Goal: Task Accomplishment & Management: Manage account settings

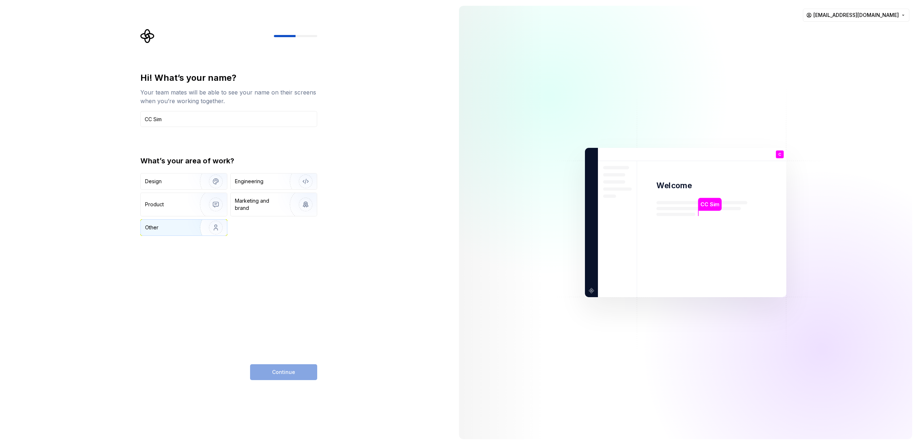
type input "CC Sim"
click at [218, 227] on img "button" at bounding box center [211, 228] width 46 height 48
click at [287, 370] on span "Continue" at bounding box center [283, 372] width 23 height 7
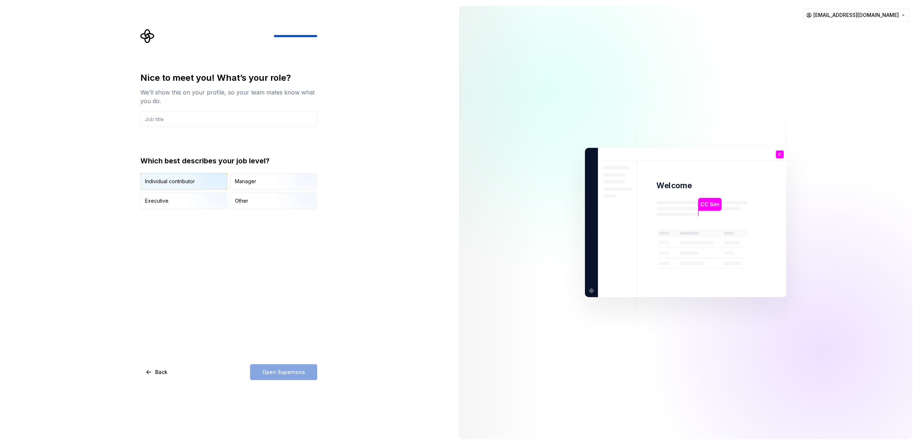
click at [202, 181] on img "button" at bounding box center [210, 190] width 46 height 48
click at [224, 117] on input "text" at bounding box center [228, 119] width 177 height 16
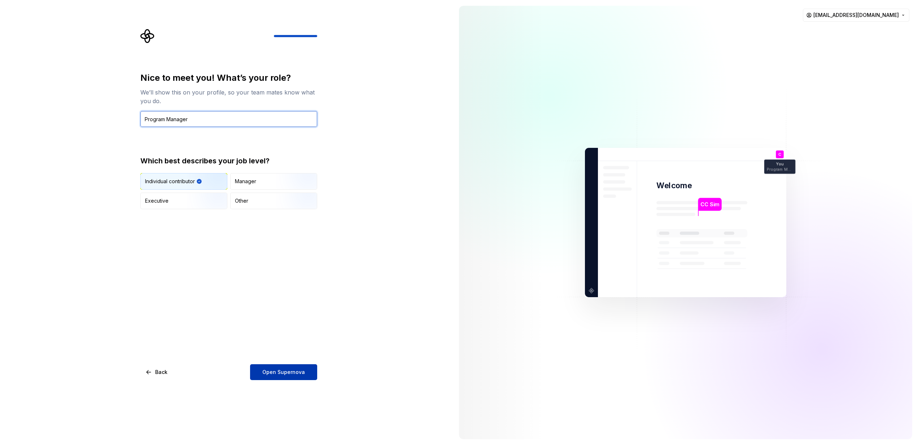
type input "Program Manager"
click at [291, 371] on span "Open Supernova" at bounding box center [283, 372] width 43 height 7
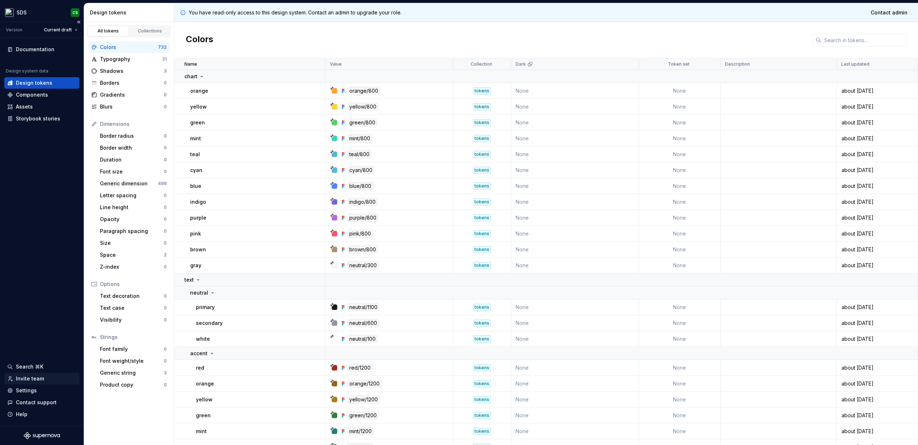
click at [28, 377] on div "Invite team" at bounding box center [30, 378] width 28 height 7
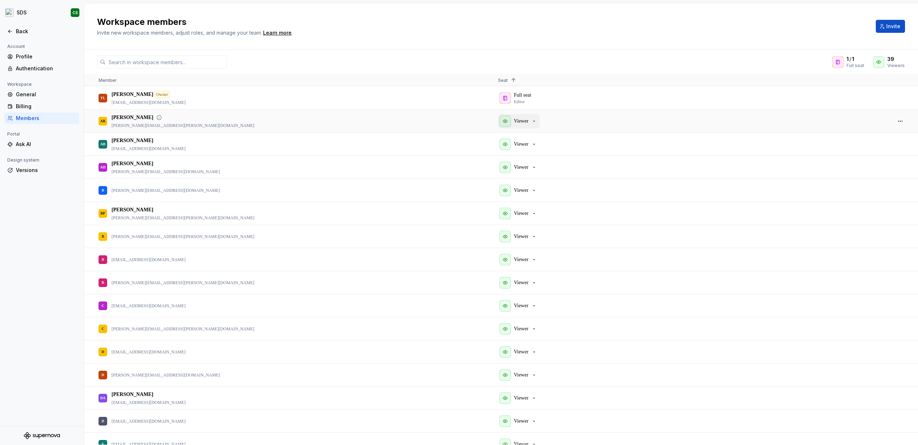
click at [535, 121] on icon "button" at bounding box center [534, 121] width 6 height 6
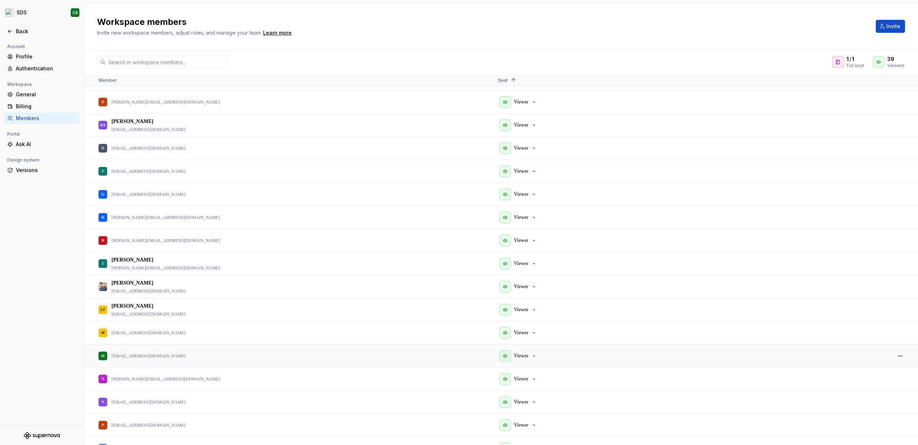
scroll to position [279, 0]
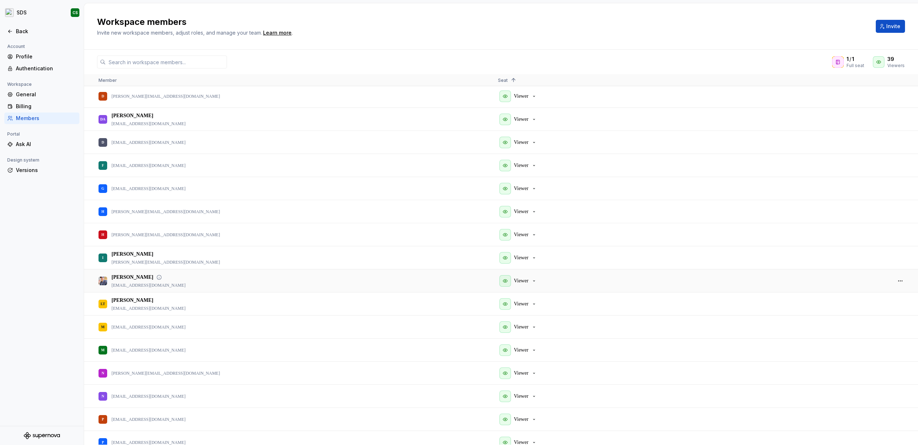
click at [132, 281] on div "[PERSON_NAME] [PERSON_NAME][EMAIL_ADDRESS][DOMAIN_NAME]" at bounding box center [148, 281] width 74 height 14
click at [525, 282] on p "Viewer" at bounding box center [521, 280] width 14 height 7
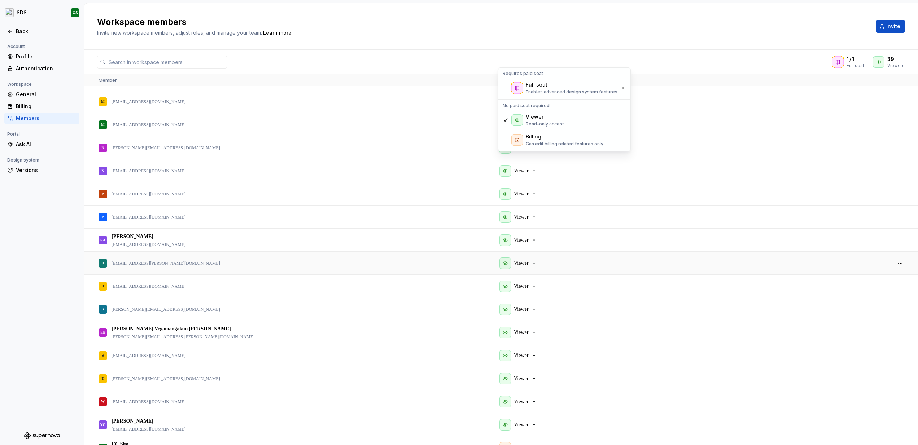
scroll to position [0, 0]
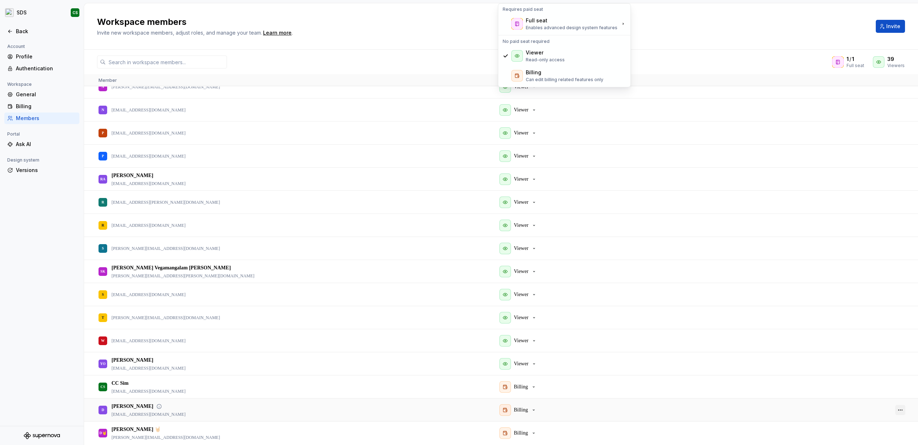
click at [901, 411] on button "button" at bounding box center [900, 410] width 10 height 10
click at [807, 434] on div "Billing" at bounding box center [692, 433] width 388 height 22
click at [901, 434] on button "button" at bounding box center [900, 433] width 10 height 10
click at [874, 438] on span "Remove from workspace" at bounding box center [873, 436] width 60 height 13
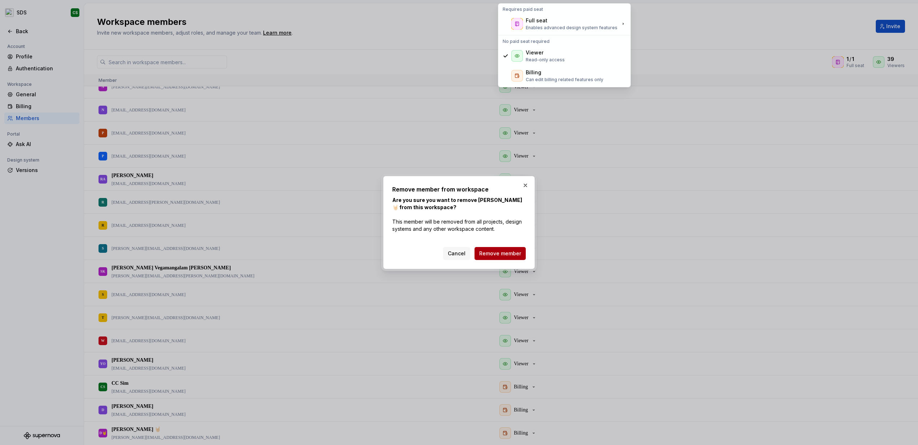
click at [505, 253] on span "Remove member" at bounding box center [500, 253] width 42 height 7
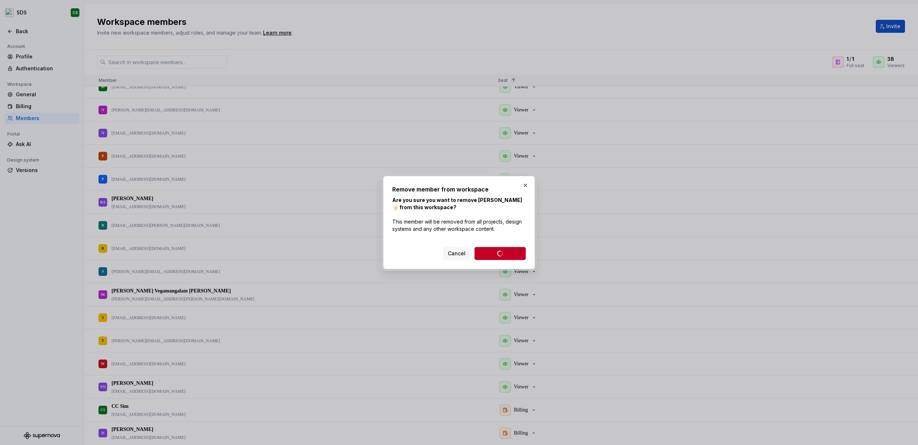
scroll to position [542, 0]
click at [527, 186] on button "button" at bounding box center [525, 185] width 10 height 10
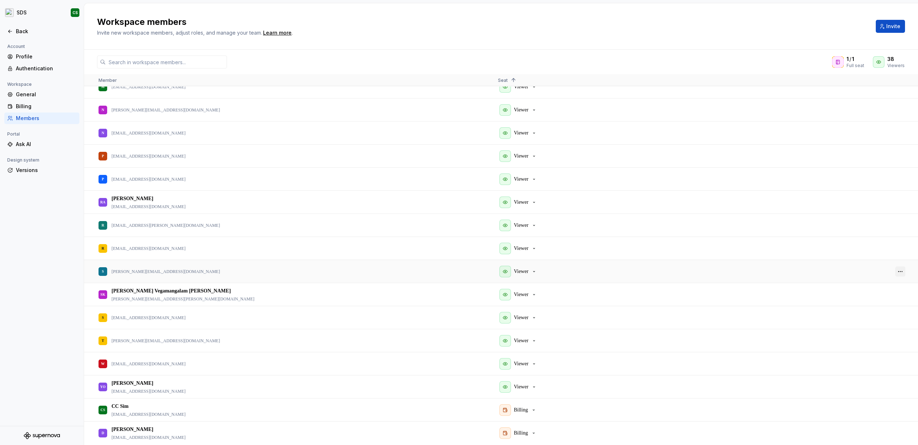
click at [901, 271] on button "button" at bounding box center [900, 272] width 10 height 10
click at [867, 296] on span "Remove from workspace" at bounding box center [873, 296] width 60 height 13
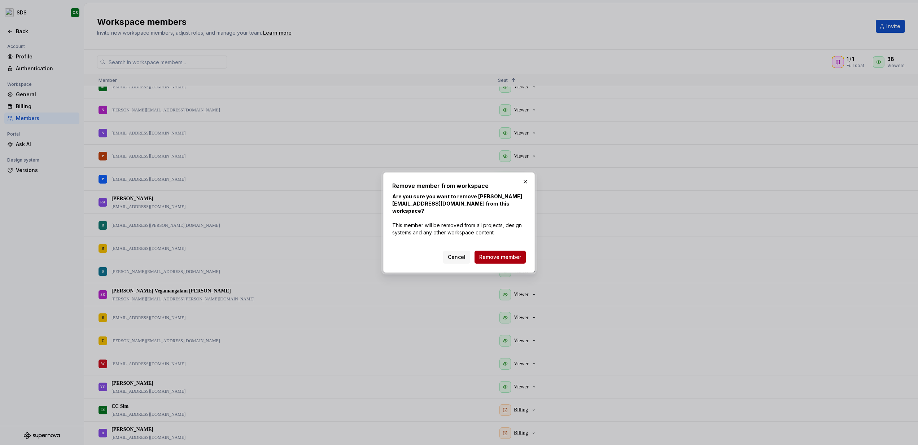
click at [502, 254] on span "Remove member" at bounding box center [500, 257] width 42 height 7
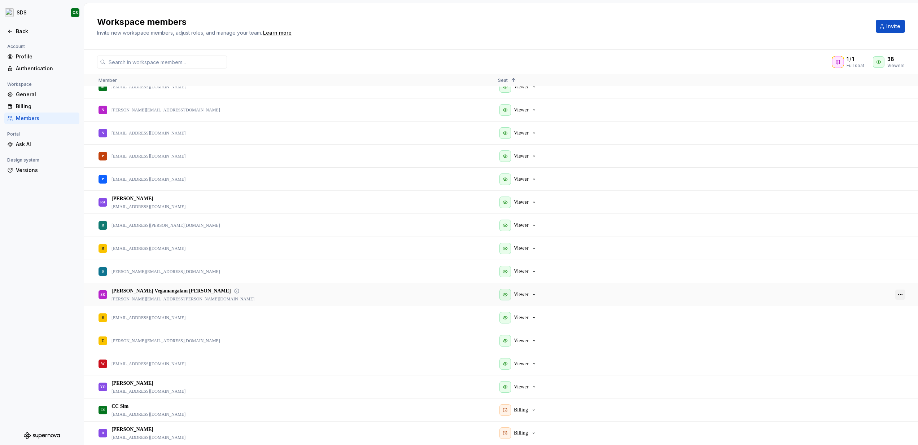
click at [899, 294] on button "button" at bounding box center [900, 295] width 10 height 10
click at [860, 320] on span "Remove from workspace" at bounding box center [873, 319] width 60 height 13
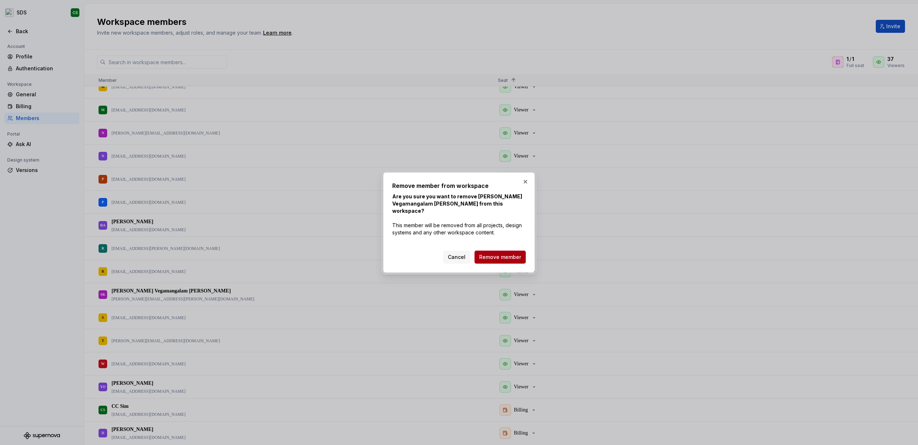
scroll to position [519, 0]
click at [510, 254] on span "Remove member" at bounding box center [500, 257] width 42 height 7
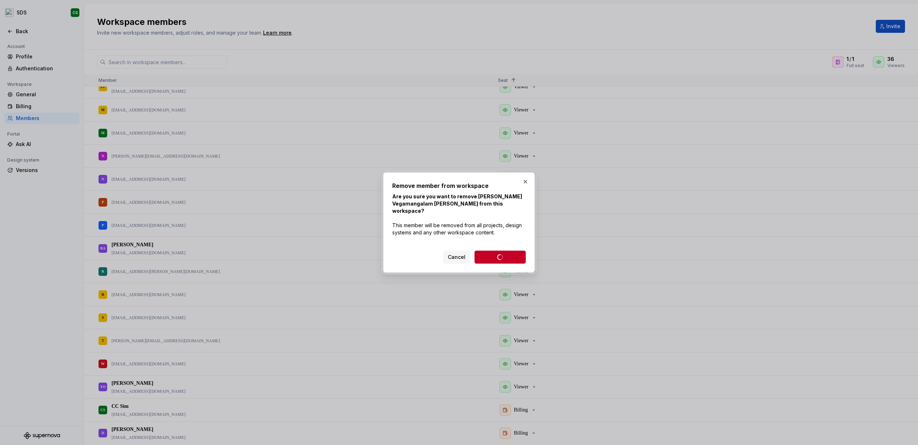
scroll to position [496, 0]
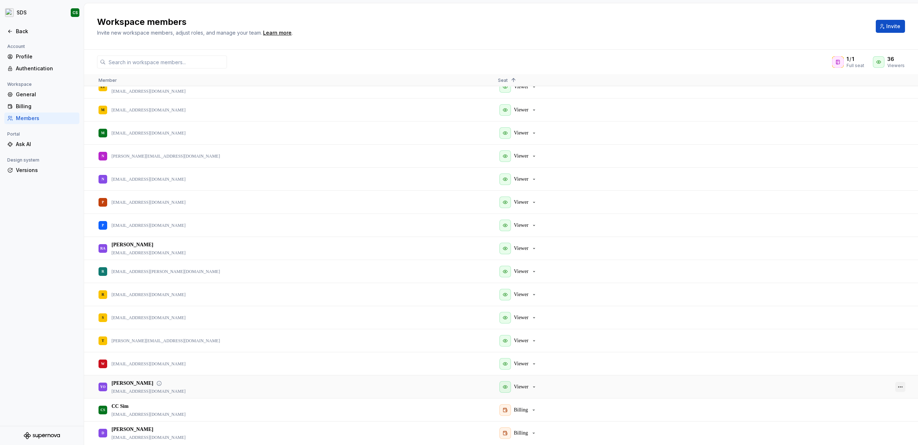
click at [901, 386] on button "button" at bounding box center [900, 387] width 10 height 10
click at [871, 412] on span "Remove from workspace" at bounding box center [873, 411] width 60 height 13
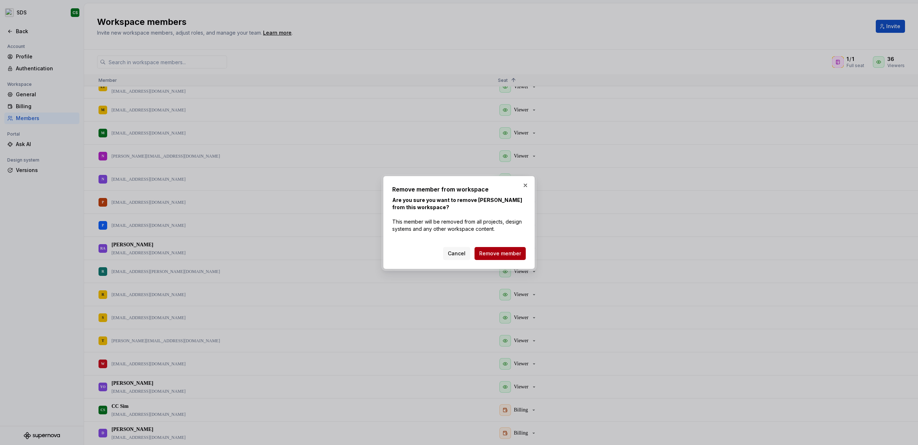
click at [500, 255] on span "Remove member" at bounding box center [500, 253] width 42 height 7
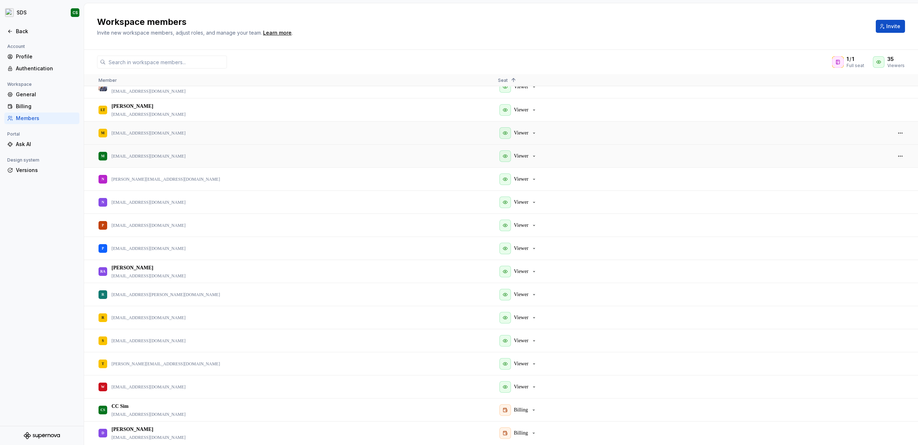
scroll to position [473, 0]
click at [901, 132] on button "button" at bounding box center [900, 133] width 10 height 10
click at [878, 158] on span "Remove from workspace" at bounding box center [873, 157] width 60 height 13
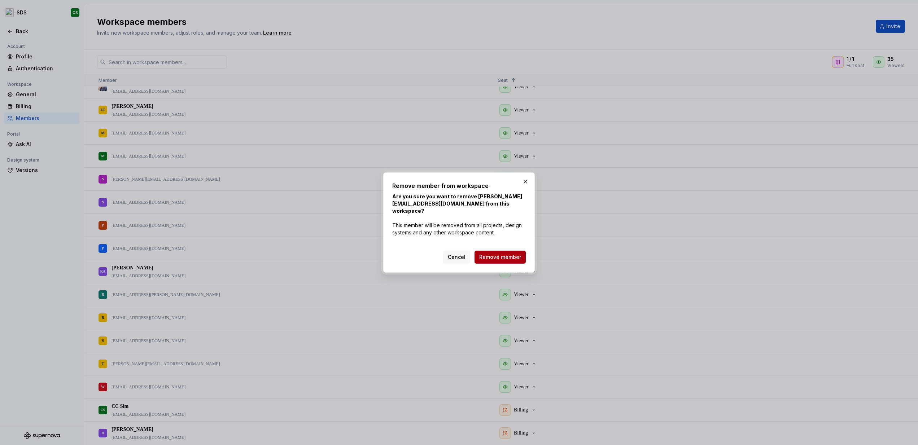
click at [514, 254] on span "Remove member" at bounding box center [500, 257] width 42 height 7
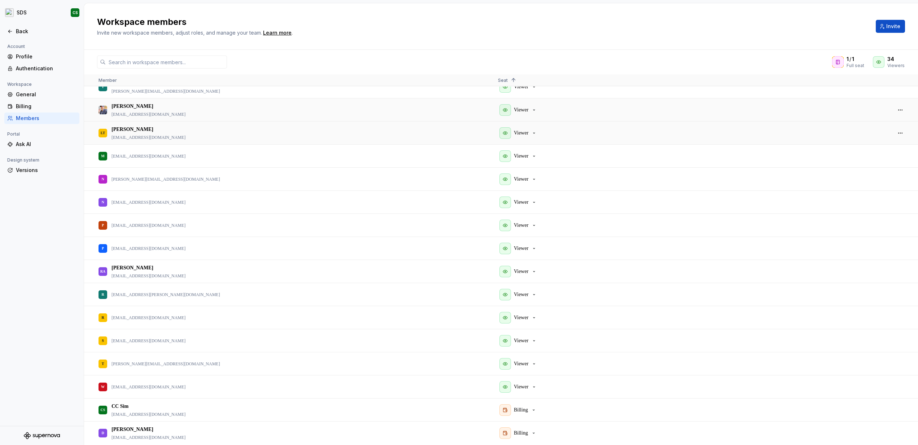
scroll to position [450, 0]
click at [333, 133] on div "LT [PERSON_NAME] [EMAIL_ADDRESS][DOMAIN_NAME]" at bounding box center [293, 133] width 388 height 22
click at [898, 132] on button "button" at bounding box center [900, 133] width 10 height 10
click at [870, 158] on span "Remove from workspace" at bounding box center [873, 157] width 60 height 13
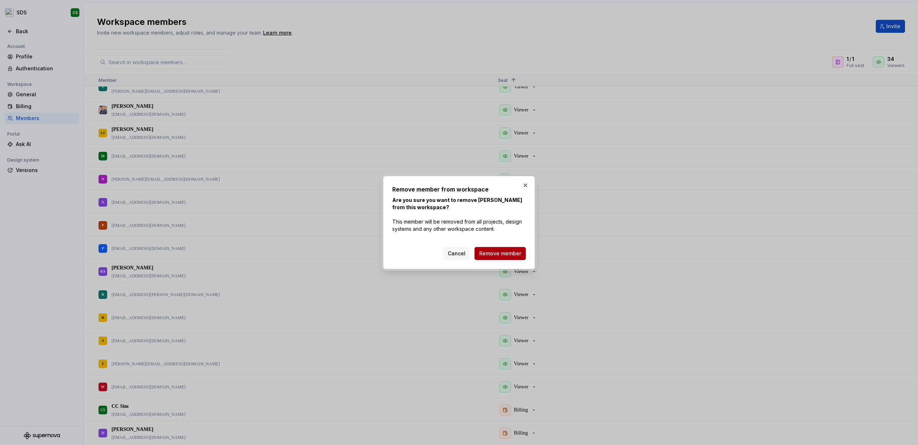
click at [517, 249] on button "Remove member" at bounding box center [500, 253] width 51 height 13
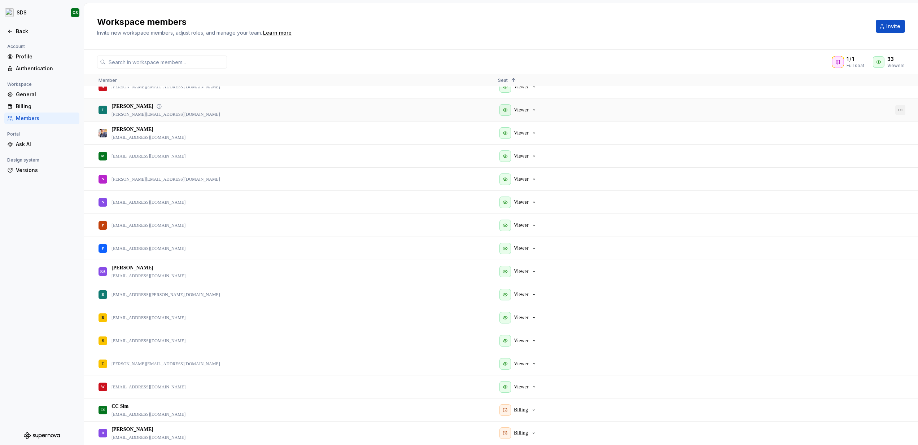
click at [904, 109] on button "button" at bounding box center [900, 110] width 10 height 10
click at [863, 132] on span "Remove from workspace" at bounding box center [873, 133] width 60 height 13
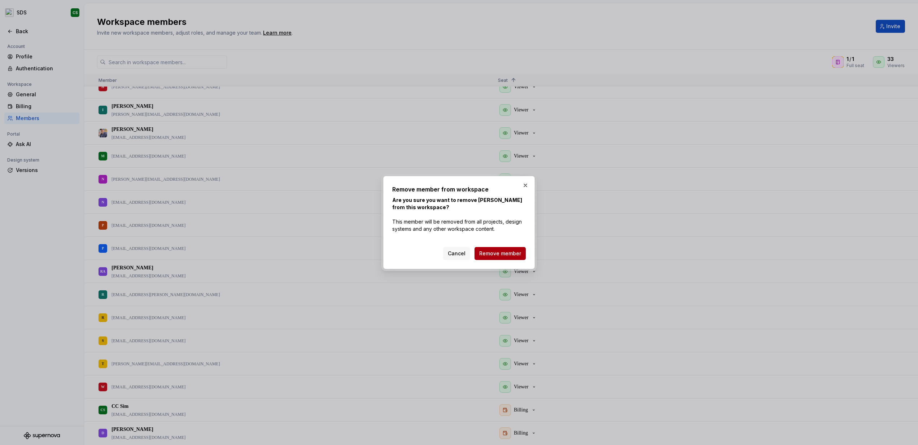
click at [504, 255] on span "Remove member" at bounding box center [500, 253] width 42 height 7
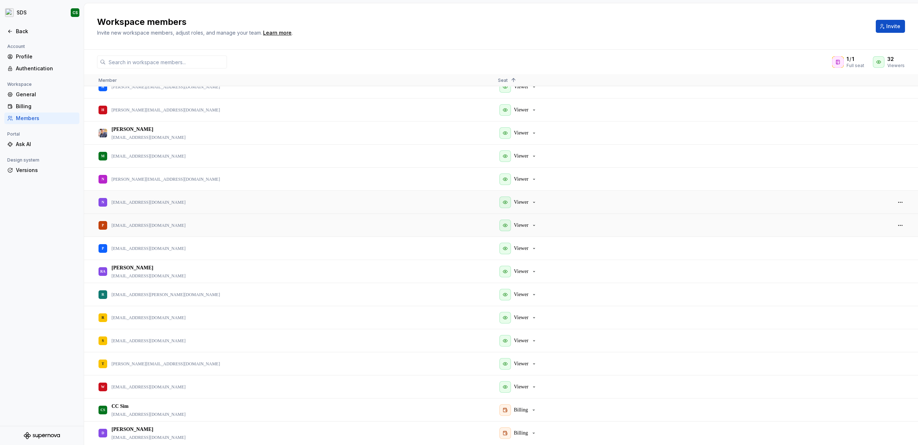
scroll to position [404, 0]
click at [900, 226] on button "button" at bounding box center [900, 225] width 10 height 10
click at [863, 249] on span "Remove from workspace" at bounding box center [873, 250] width 60 height 13
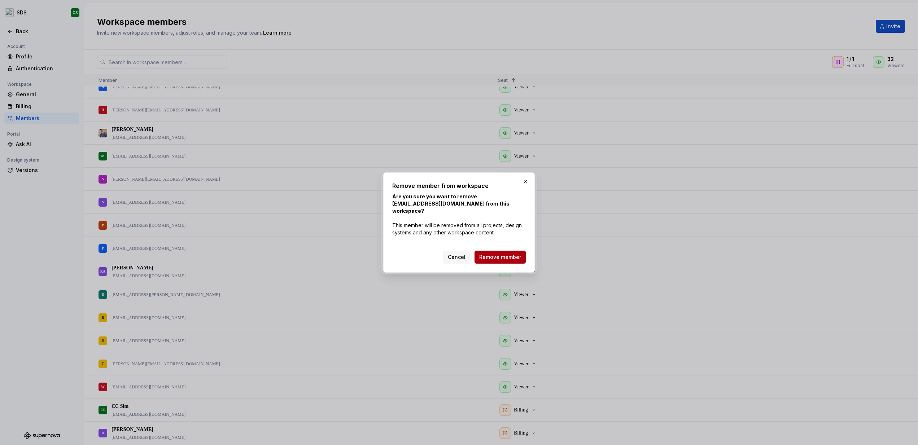
click at [507, 254] on span "Remove member" at bounding box center [500, 257] width 42 height 7
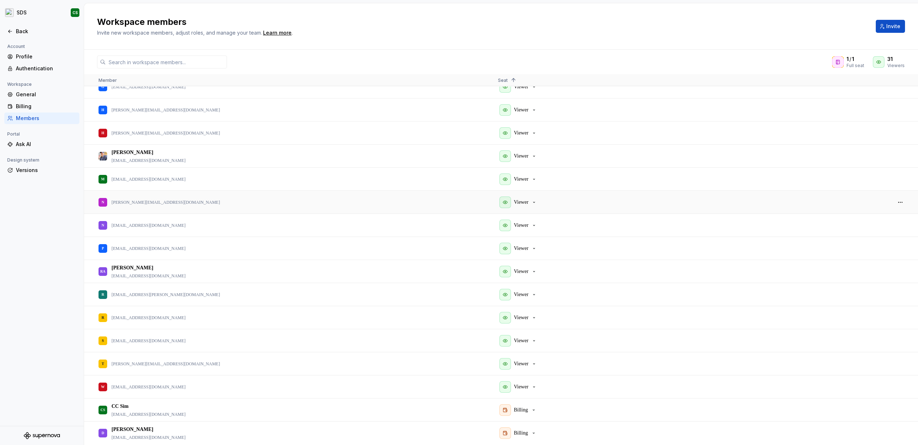
scroll to position [381, 0]
click at [901, 204] on button "button" at bounding box center [900, 202] width 10 height 10
click at [855, 229] on span "Remove from workspace" at bounding box center [873, 228] width 60 height 13
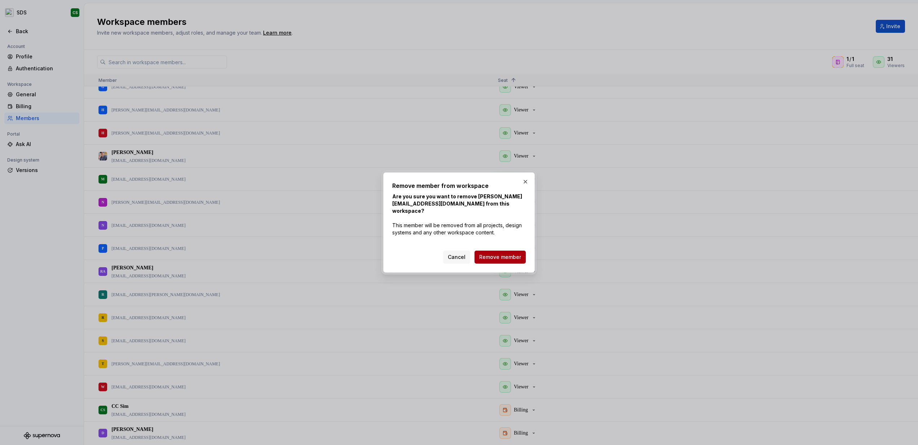
click at [506, 254] on span "Remove member" at bounding box center [500, 257] width 42 height 7
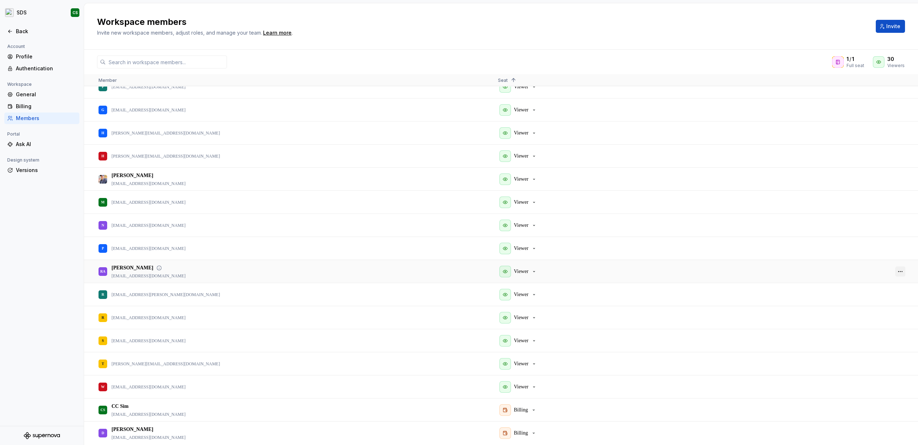
click at [903, 271] on button "button" at bounding box center [900, 272] width 10 height 10
click at [850, 296] on span "Remove from workspace" at bounding box center [873, 295] width 60 height 13
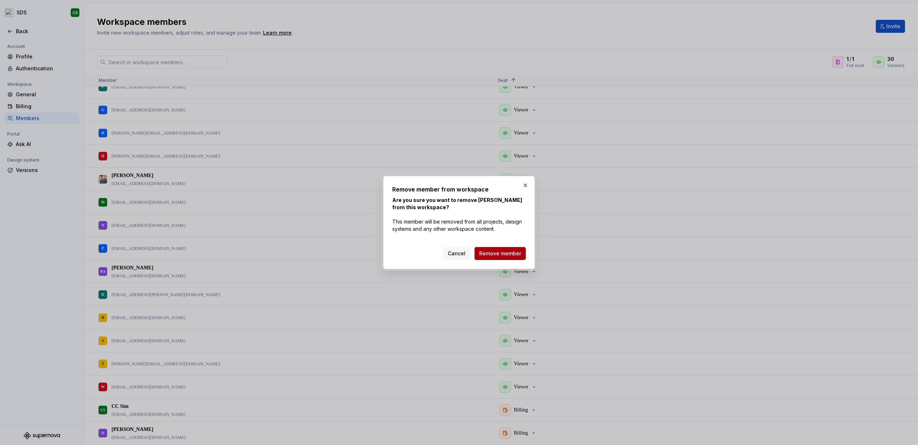
click at [500, 254] on span "Remove member" at bounding box center [500, 253] width 42 height 7
click at [526, 183] on button "button" at bounding box center [525, 185] width 10 height 10
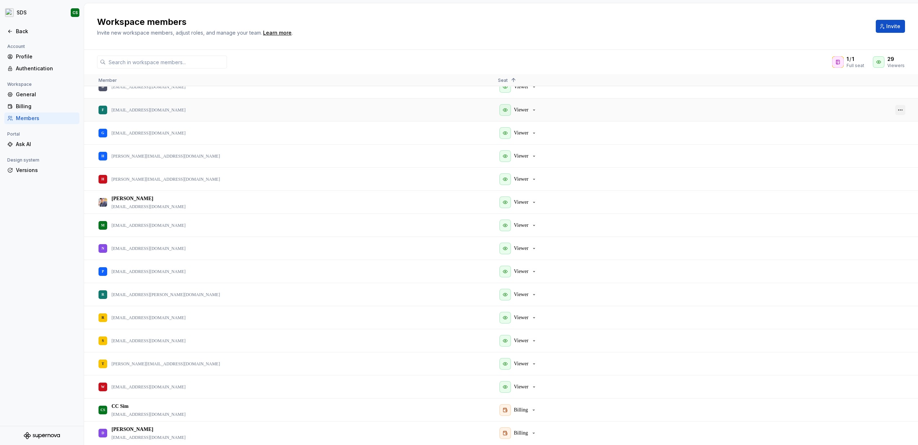
click at [903, 110] on button "button" at bounding box center [900, 110] width 10 height 10
click at [854, 136] on span "Remove from workspace" at bounding box center [873, 134] width 60 height 13
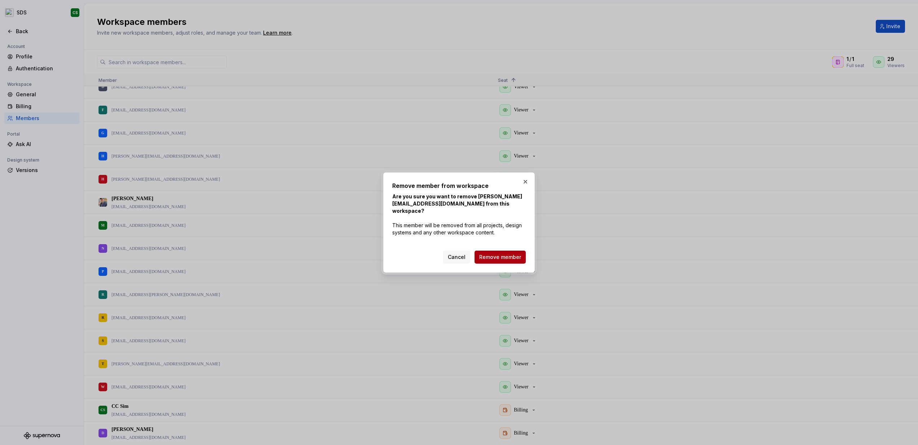
click at [503, 255] on span "Remove member" at bounding box center [500, 257] width 42 height 7
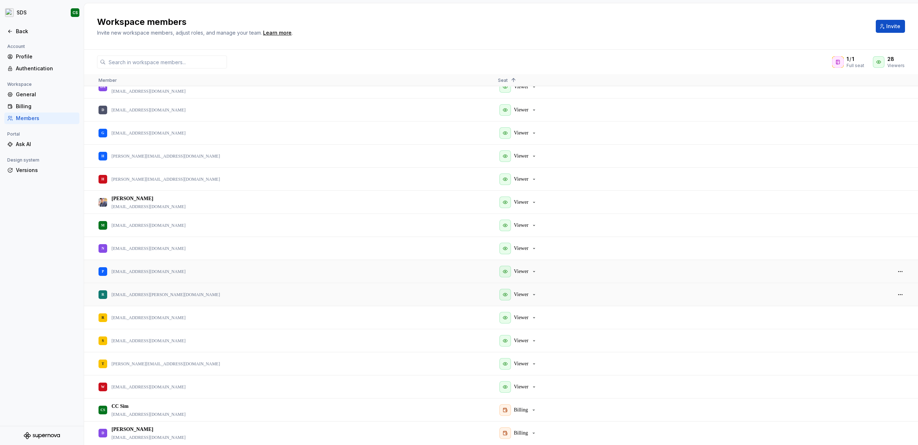
scroll to position [311, 0]
click at [900, 274] on button "button" at bounding box center [900, 272] width 10 height 10
click at [634, 303] on div "Viewer" at bounding box center [692, 295] width 388 height 22
click at [902, 295] on button "button" at bounding box center [900, 295] width 10 height 10
click at [866, 319] on span "Remove from workspace" at bounding box center [873, 319] width 60 height 13
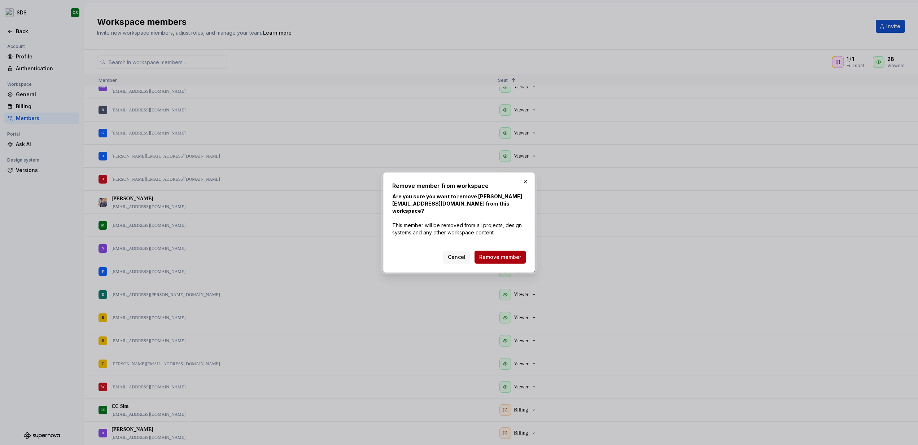
click at [504, 255] on span "Remove member" at bounding box center [500, 257] width 42 height 7
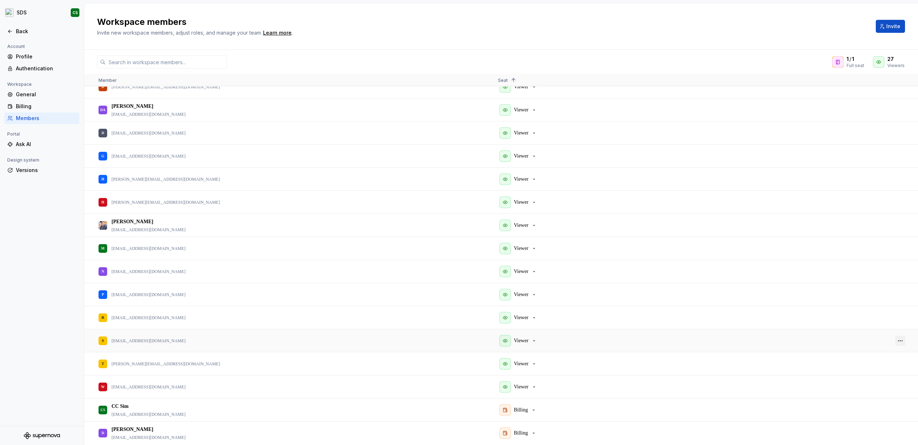
click at [901, 341] on button "button" at bounding box center [900, 341] width 10 height 10
click at [870, 366] on span "Remove from workspace" at bounding box center [873, 365] width 60 height 13
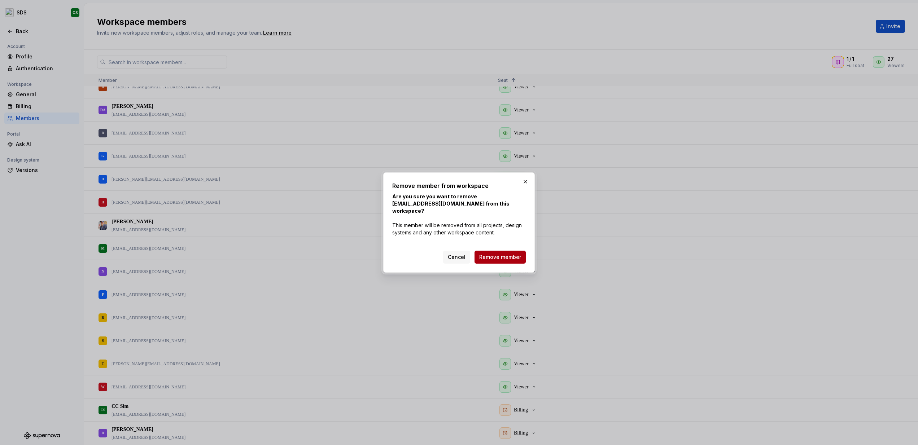
click at [499, 257] on button "Remove member" at bounding box center [500, 257] width 51 height 13
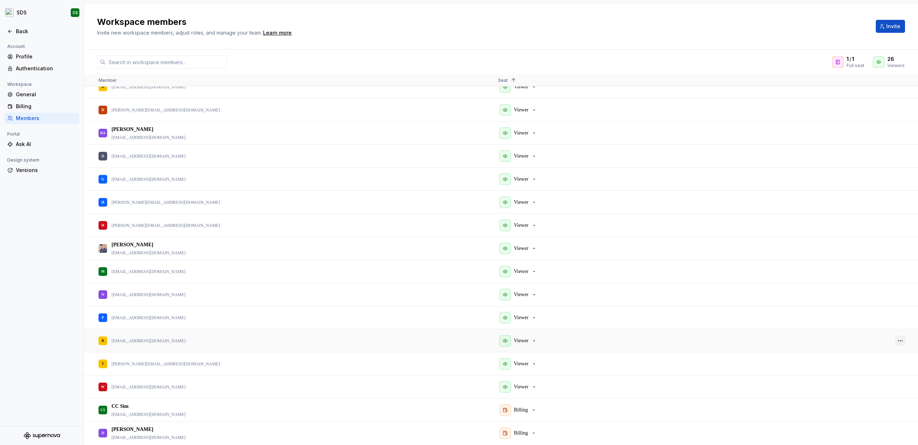
click at [898, 341] on button "button" at bounding box center [900, 341] width 10 height 10
click at [862, 366] on span "Remove from workspace" at bounding box center [873, 365] width 60 height 13
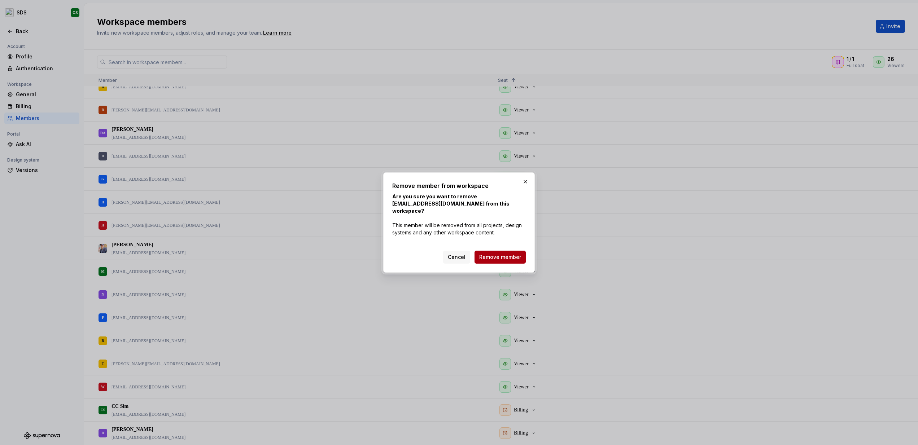
click at [507, 254] on span "Remove member" at bounding box center [500, 257] width 42 height 7
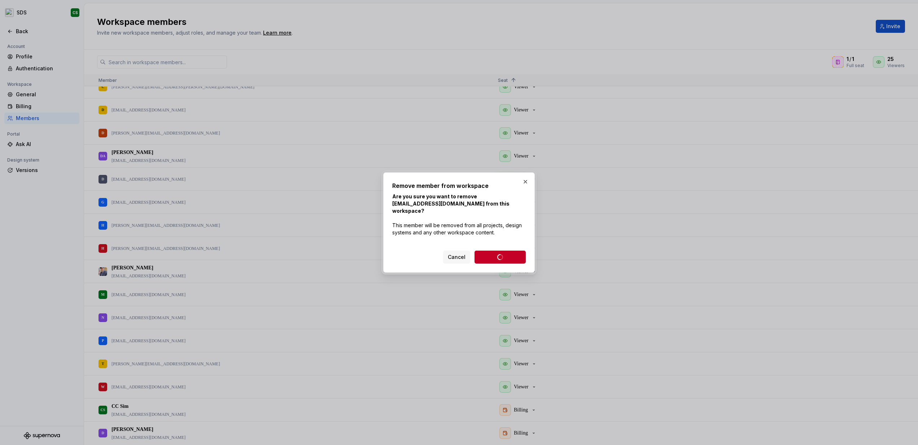
scroll to position [242, 0]
click at [526, 186] on button "button" at bounding box center [525, 182] width 10 height 10
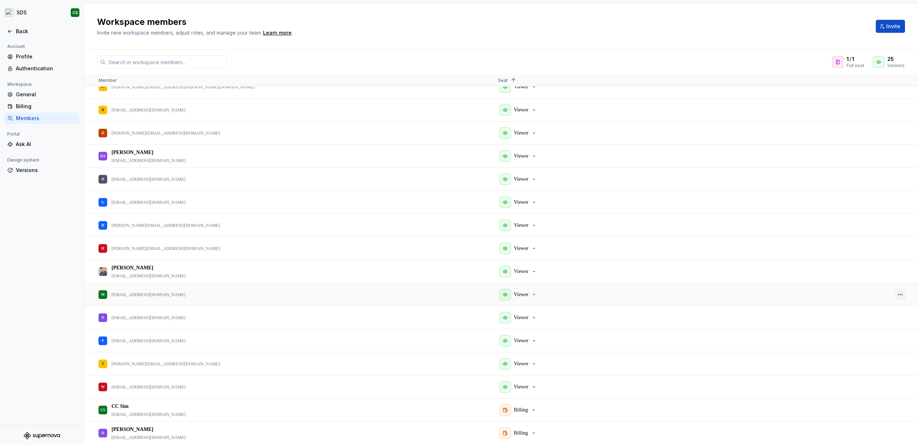
click at [899, 296] on button "button" at bounding box center [900, 295] width 10 height 10
click at [862, 322] on span "Remove from workspace" at bounding box center [873, 320] width 60 height 13
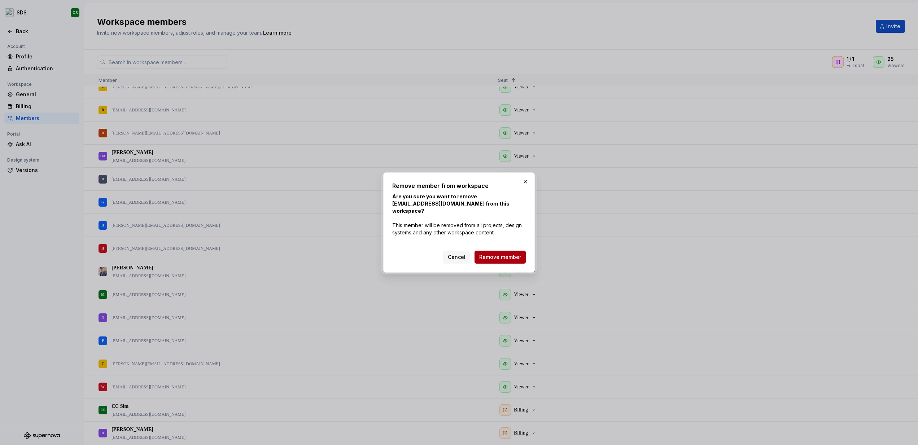
click at [502, 254] on span "Remove member" at bounding box center [500, 257] width 42 height 7
click at [526, 185] on button "button" at bounding box center [525, 182] width 10 height 10
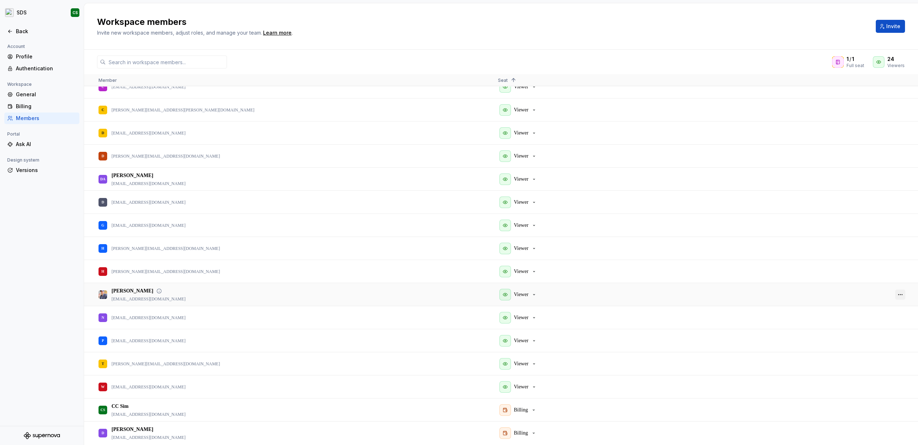
click at [900, 294] on button "button" at bounding box center [900, 295] width 10 height 10
click at [857, 320] on span "Remove from workspace" at bounding box center [873, 319] width 60 height 13
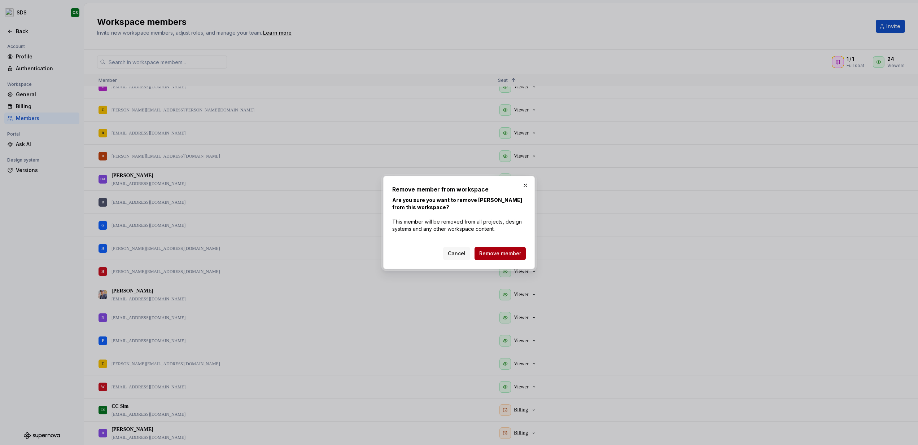
click at [502, 252] on span "Remove member" at bounding box center [500, 253] width 42 height 7
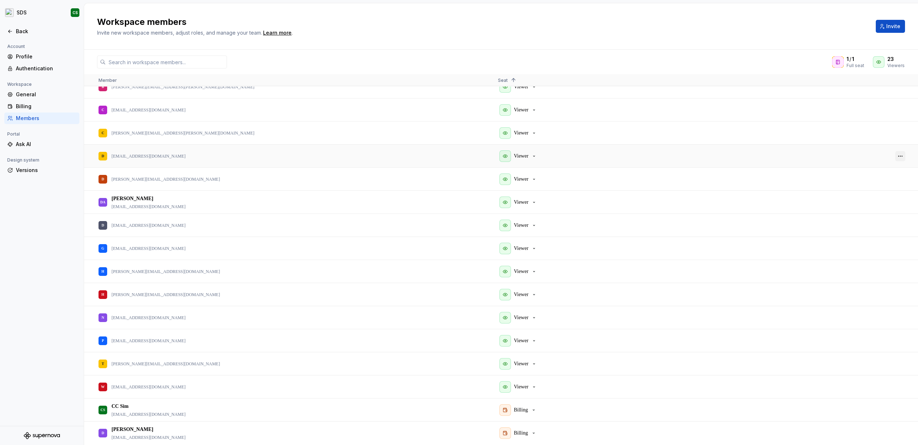
click at [899, 157] on button "button" at bounding box center [900, 156] width 10 height 10
click at [861, 181] on span "Remove from workspace" at bounding box center [873, 182] width 60 height 13
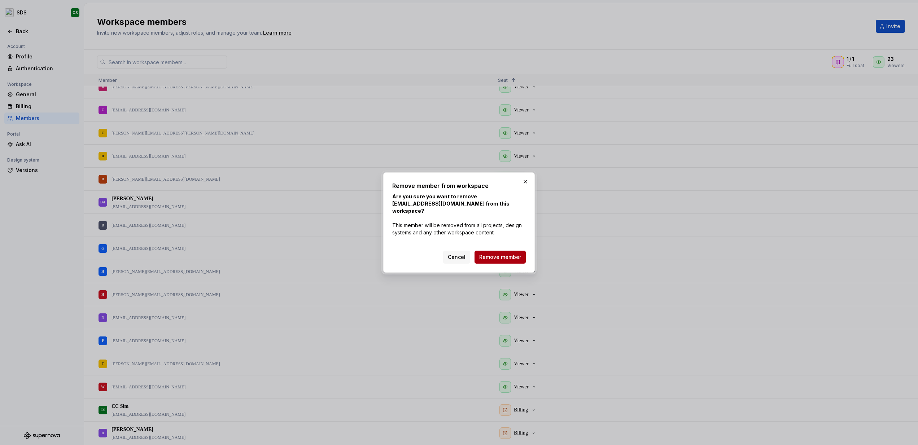
click at [507, 254] on span "Remove member" at bounding box center [500, 257] width 42 height 7
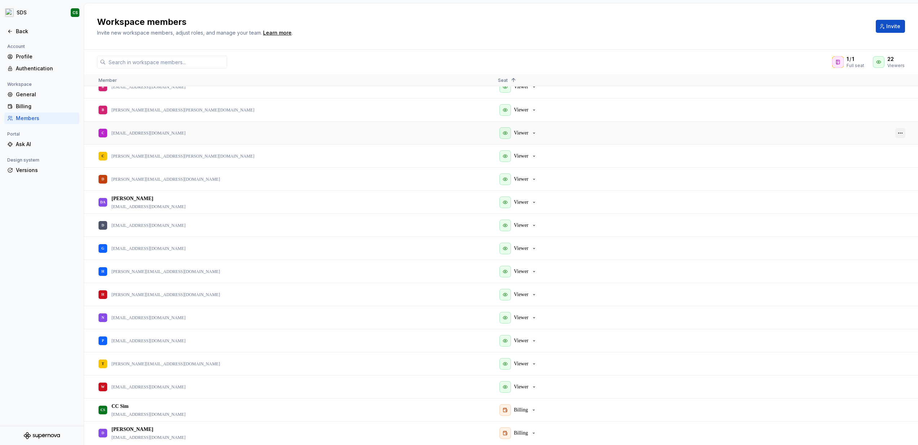
click at [902, 132] on button "button" at bounding box center [900, 133] width 10 height 10
click at [862, 159] on span "Remove from workspace" at bounding box center [873, 157] width 60 height 13
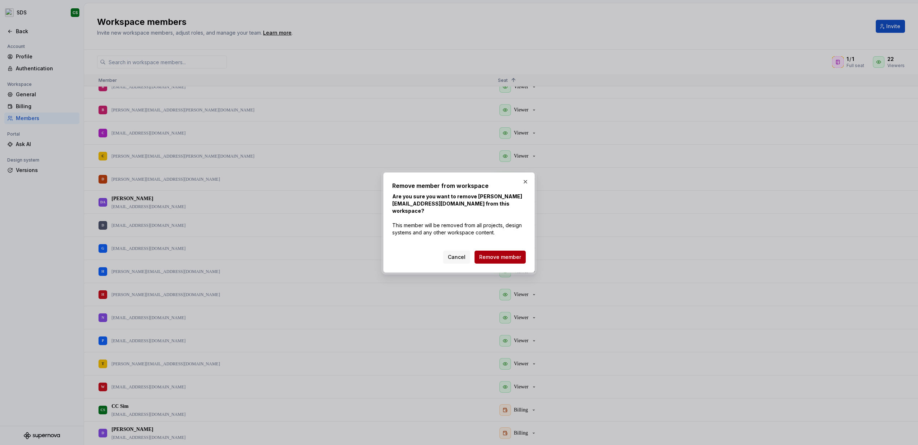
click at [504, 257] on span "Remove member" at bounding box center [500, 257] width 42 height 7
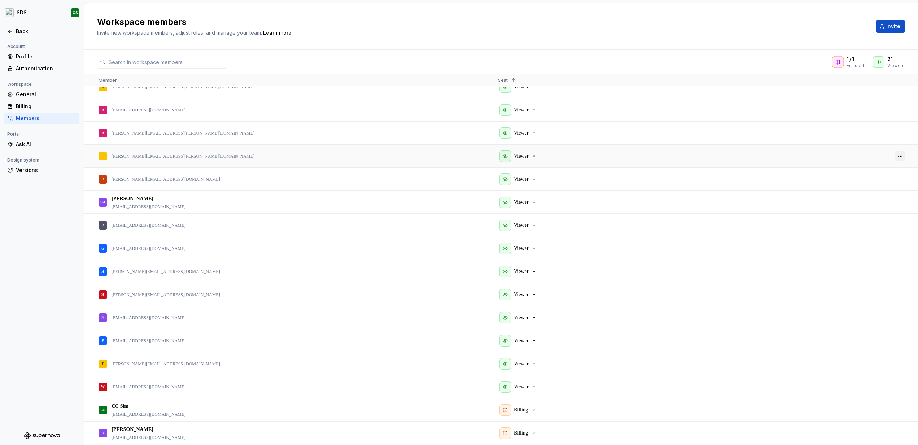
click at [901, 156] on button "button" at bounding box center [900, 156] width 10 height 10
click at [860, 181] on span "Remove from workspace" at bounding box center [873, 180] width 60 height 13
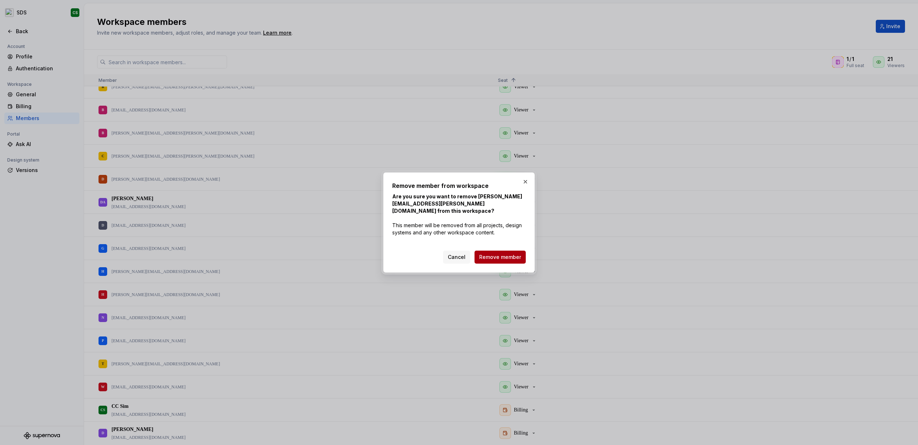
click at [497, 254] on span "Remove member" at bounding box center [500, 257] width 42 height 7
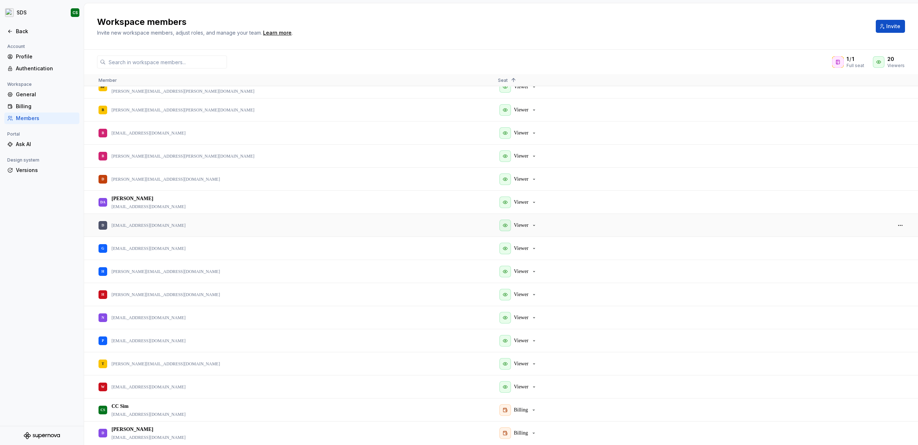
click at [594, 215] on div "Viewer" at bounding box center [692, 225] width 388 height 22
click at [901, 227] on button "button" at bounding box center [900, 225] width 10 height 10
click at [856, 253] on span "Remove from workspace" at bounding box center [873, 251] width 60 height 13
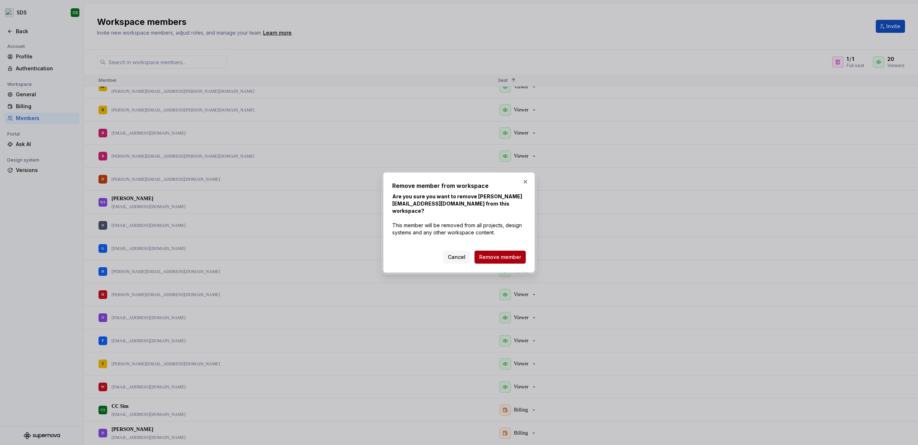
click at [502, 254] on span "Remove member" at bounding box center [500, 257] width 42 height 7
click at [527, 183] on button "button" at bounding box center [525, 182] width 10 height 10
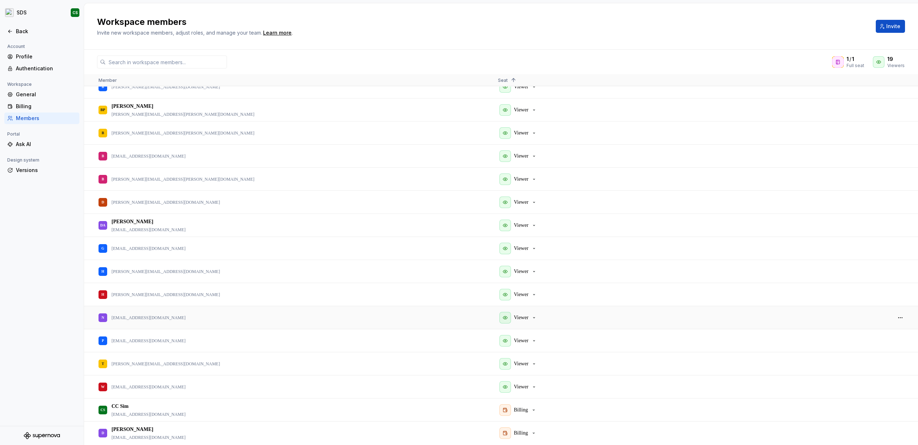
click at [627, 323] on div "Viewer" at bounding box center [692, 318] width 388 height 22
click at [901, 317] on button "button" at bounding box center [900, 318] width 10 height 10
click at [854, 340] on span "Remove from workspace" at bounding box center [873, 342] width 60 height 13
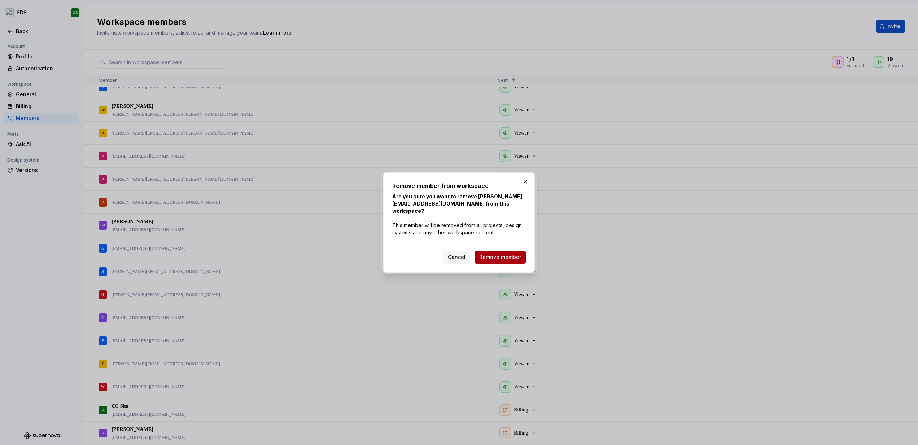
click at [505, 254] on span "Remove member" at bounding box center [500, 257] width 42 height 7
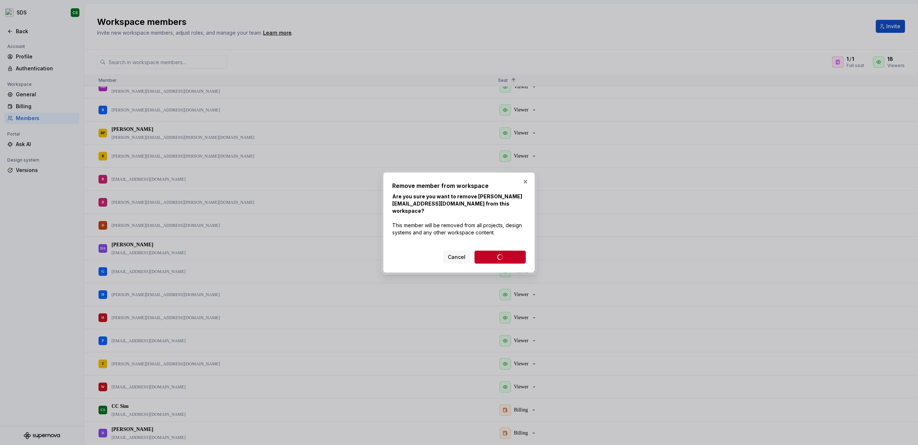
scroll to position [80, 0]
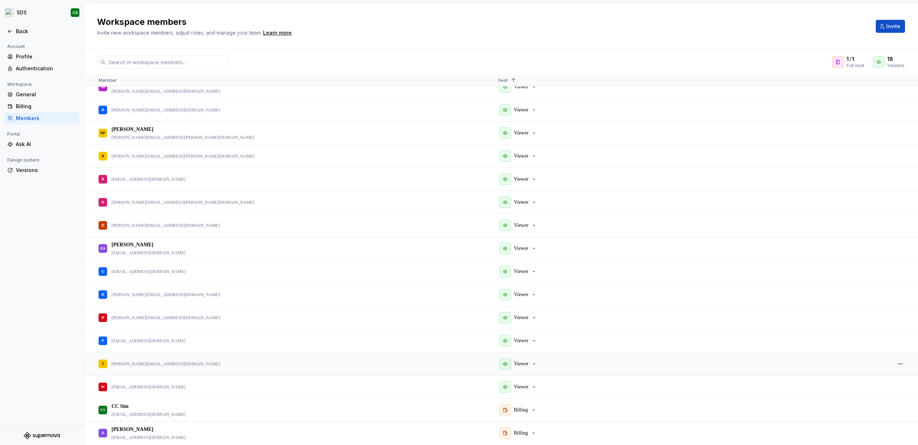
click at [797, 372] on div "Viewer" at bounding box center [692, 364] width 388 height 22
click at [901, 364] on button "button" at bounding box center [900, 364] width 10 height 10
click at [875, 388] on span "Remove from workspace" at bounding box center [873, 388] width 60 height 13
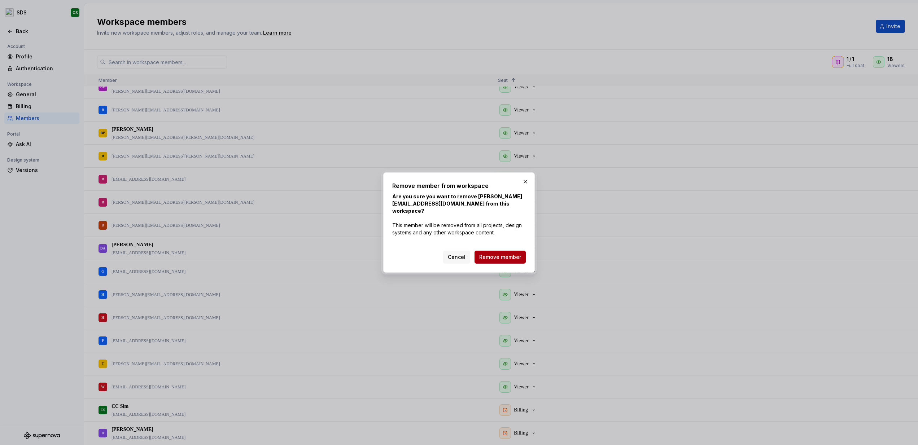
click at [500, 254] on span "Remove member" at bounding box center [500, 257] width 42 height 7
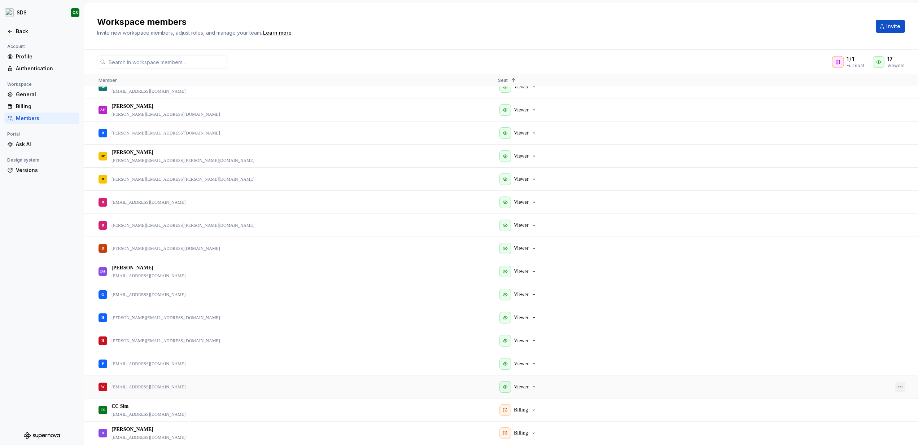
click at [899, 388] on button "button" at bounding box center [900, 387] width 10 height 10
click at [861, 413] on span "Remove from workspace" at bounding box center [873, 412] width 60 height 13
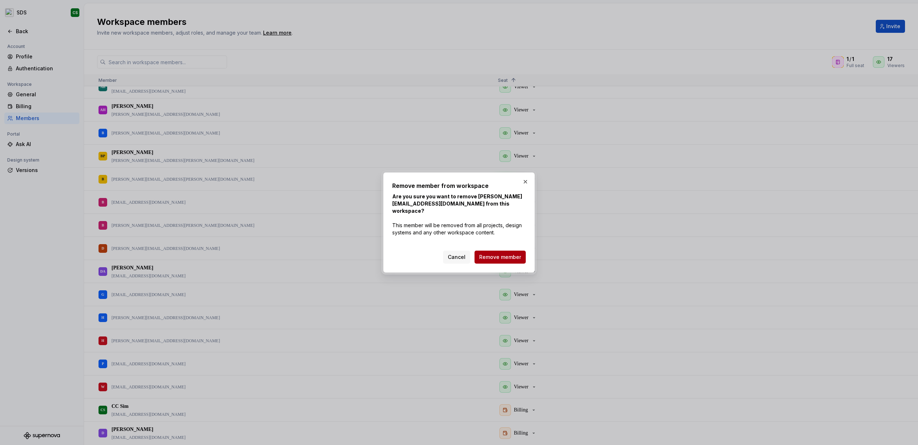
click at [500, 254] on span "Remove member" at bounding box center [500, 257] width 42 height 7
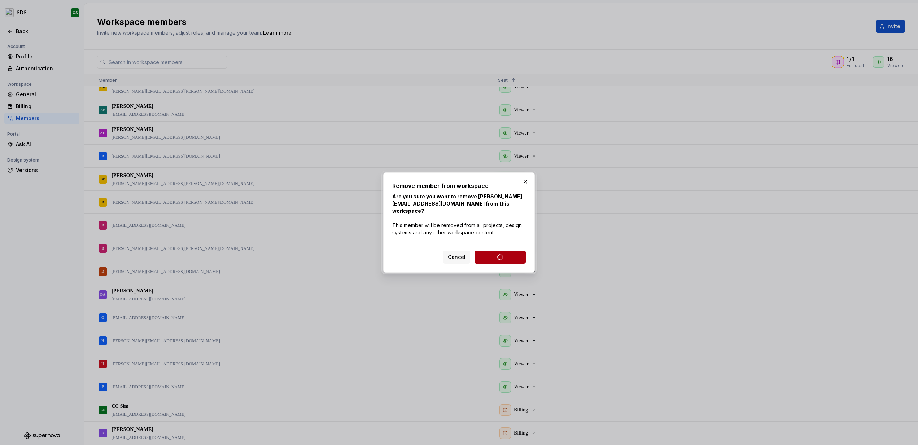
scroll to position [34, 0]
click at [526, 185] on button "button" at bounding box center [525, 182] width 10 height 10
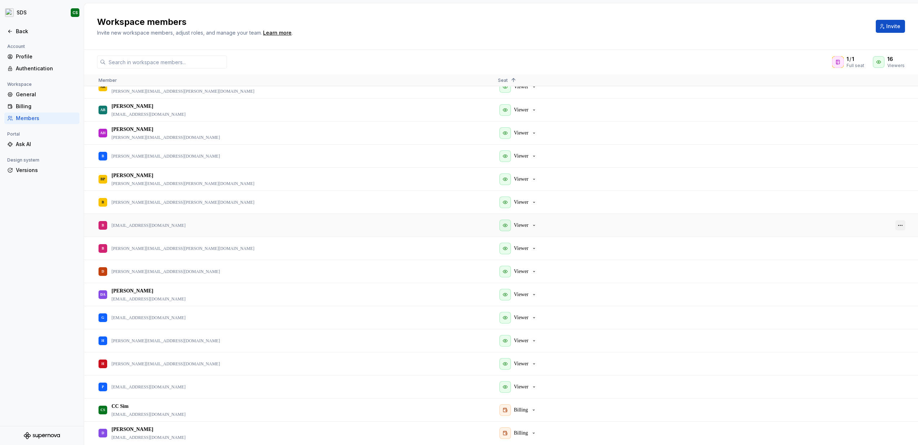
click at [898, 224] on button "button" at bounding box center [900, 225] width 10 height 10
click at [863, 248] on span "Remove from workspace" at bounding box center [873, 249] width 60 height 13
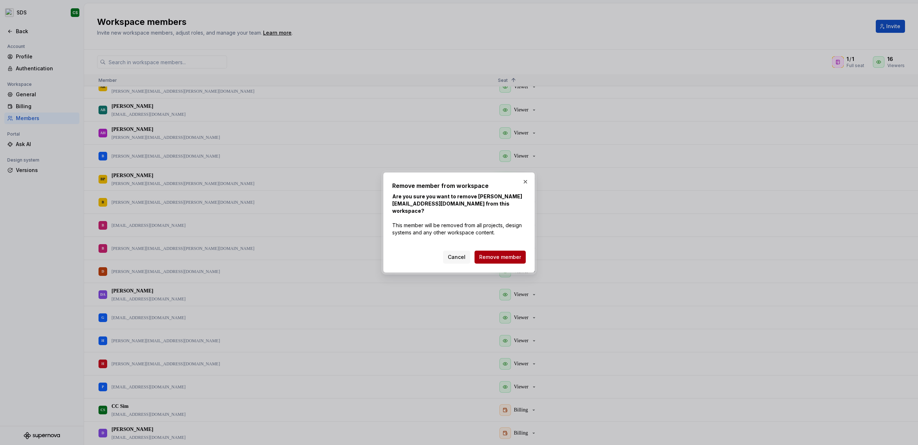
click at [505, 254] on span "Remove member" at bounding box center [500, 257] width 42 height 7
click at [527, 184] on button "button" at bounding box center [525, 182] width 10 height 10
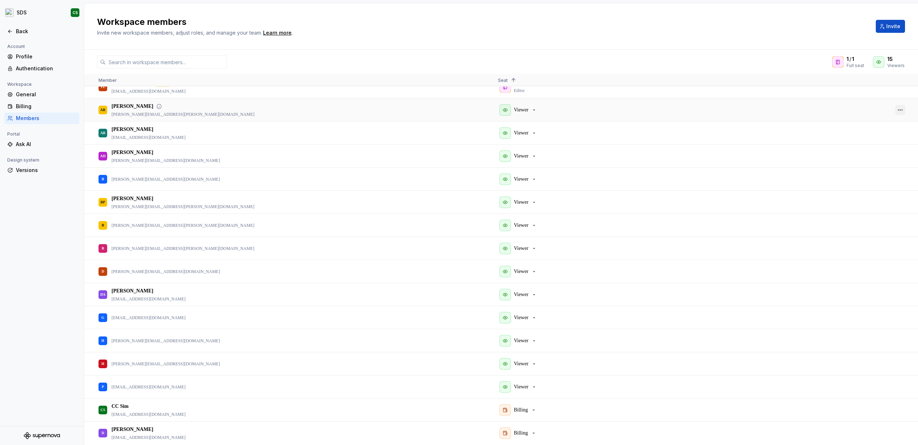
click at [901, 110] on button "button" at bounding box center [900, 110] width 10 height 10
click at [853, 134] on span "Remove from workspace" at bounding box center [873, 134] width 60 height 13
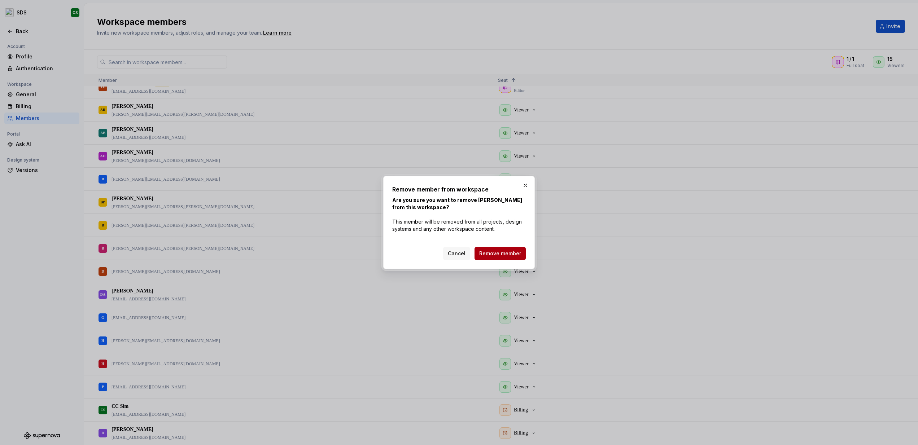
click at [499, 252] on span "Remove member" at bounding box center [500, 253] width 42 height 7
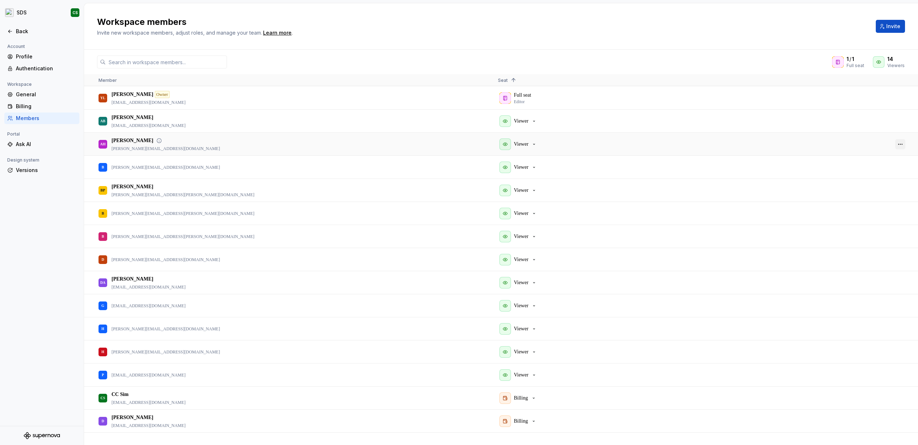
click at [897, 144] on button "button" at bounding box center [900, 144] width 10 height 10
click at [859, 170] on span "Remove from workspace" at bounding box center [873, 168] width 60 height 13
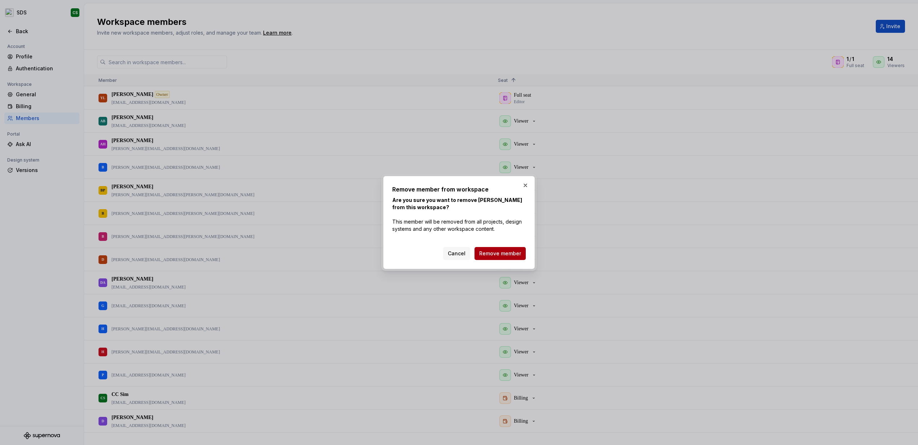
click at [495, 254] on span "Remove member" at bounding box center [500, 253] width 42 height 7
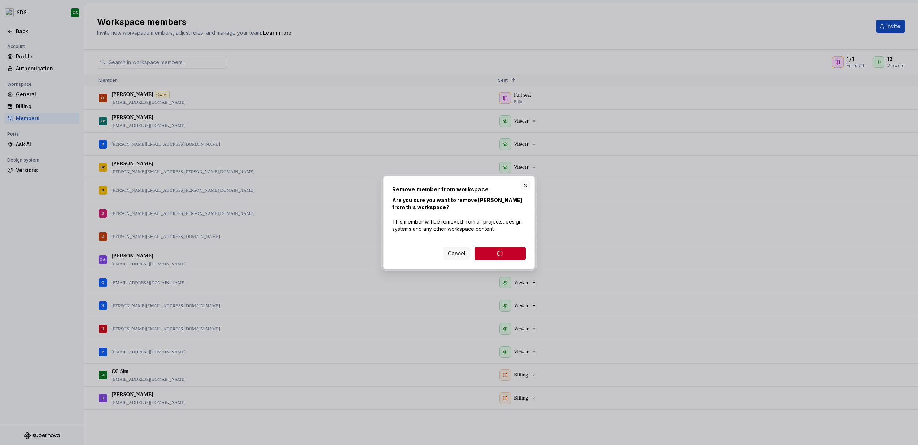
click at [526, 184] on button "button" at bounding box center [525, 185] width 10 height 10
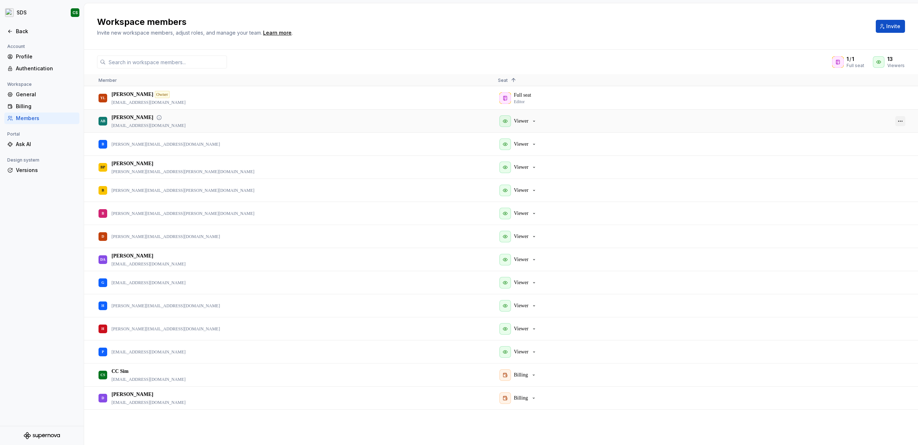
click at [900, 121] on button "button" at bounding box center [900, 121] width 10 height 10
click at [864, 145] on span "Remove from workspace" at bounding box center [873, 146] width 60 height 13
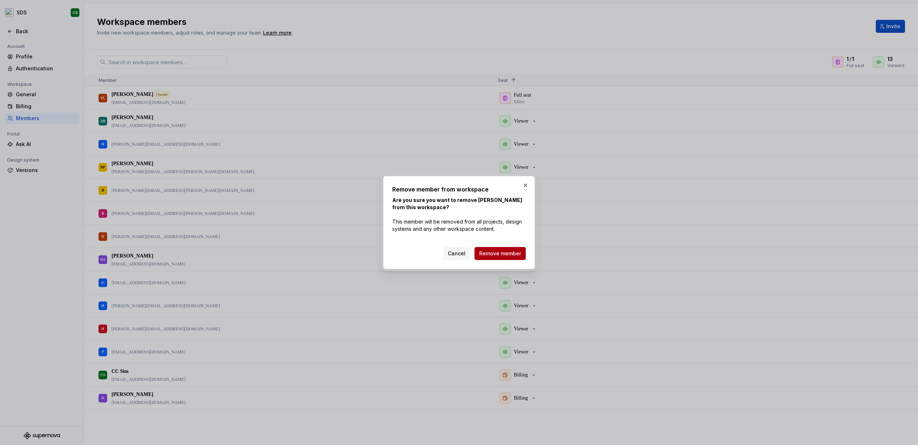
click at [504, 252] on span "Remove member" at bounding box center [500, 253] width 42 height 7
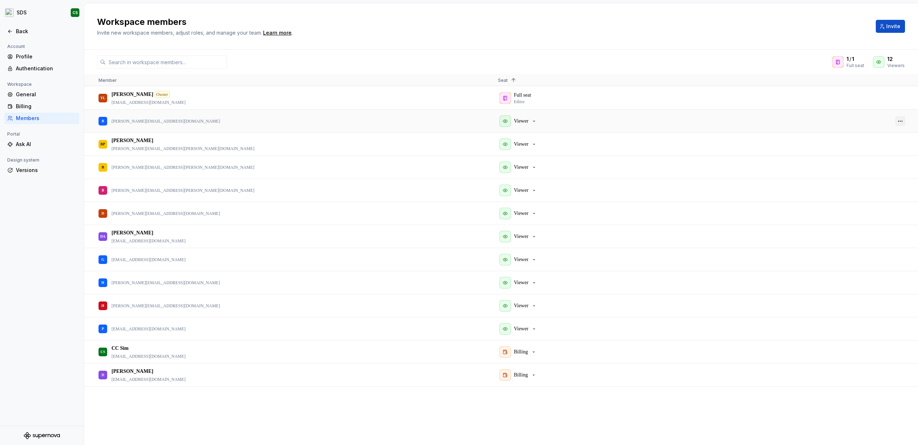
click at [901, 120] on button "button" at bounding box center [900, 121] width 10 height 10
click at [871, 146] on span "Remove from workspace" at bounding box center [873, 145] width 60 height 13
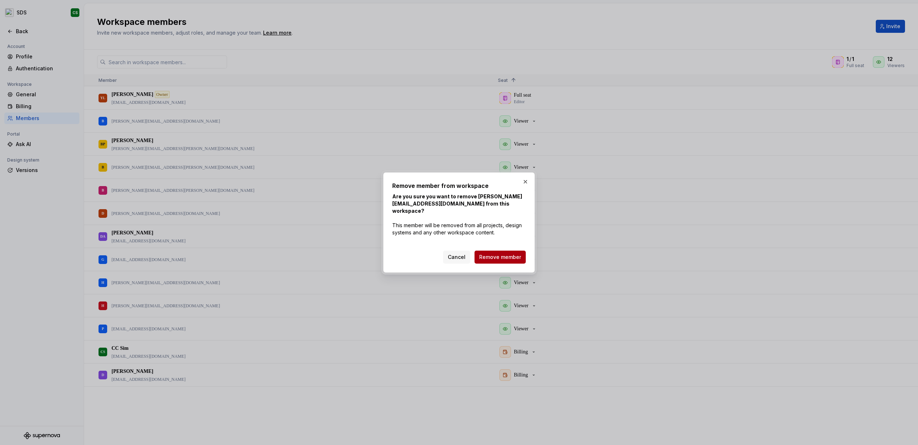
click at [501, 254] on span "Remove member" at bounding box center [500, 257] width 42 height 7
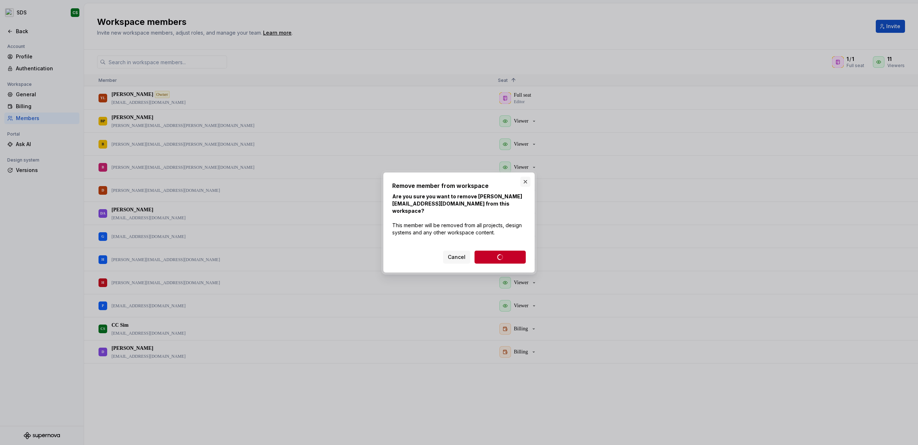
click at [526, 185] on button "button" at bounding box center [525, 182] width 10 height 10
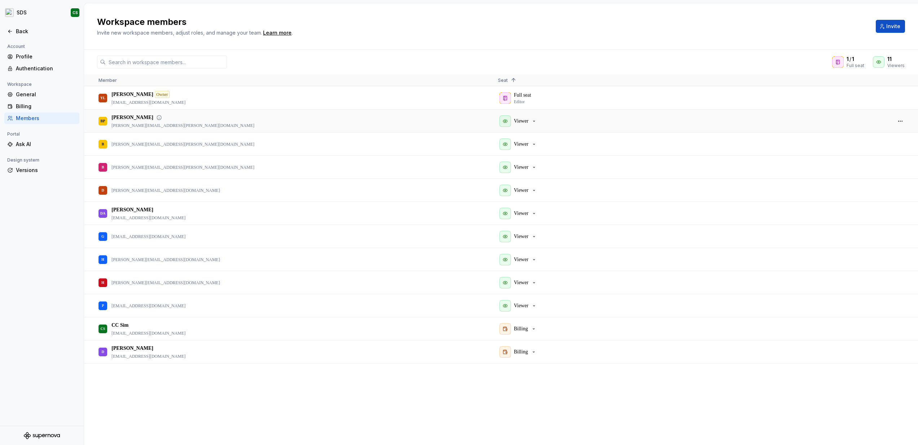
click at [753, 120] on div "Viewer" at bounding box center [692, 121] width 388 height 22
click at [900, 122] on button "button" at bounding box center [900, 121] width 10 height 10
click at [861, 150] on span "Remove from workspace" at bounding box center [873, 146] width 60 height 13
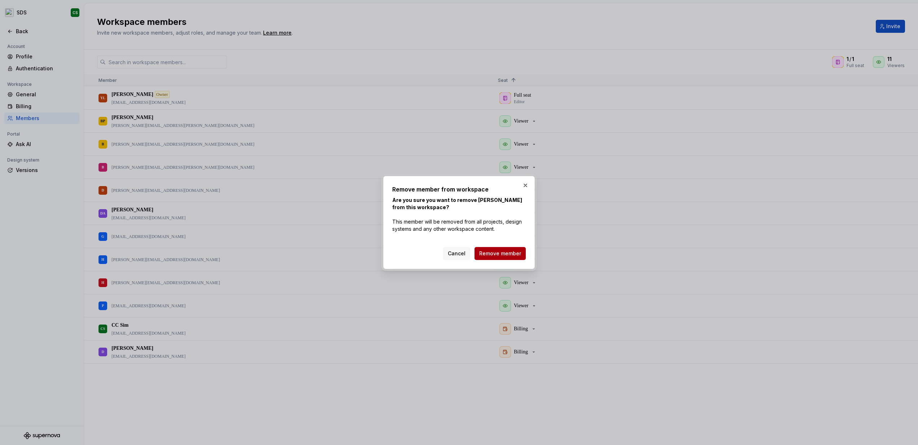
click at [513, 252] on span "Remove member" at bounding box center [500, 253] width 42 height 7
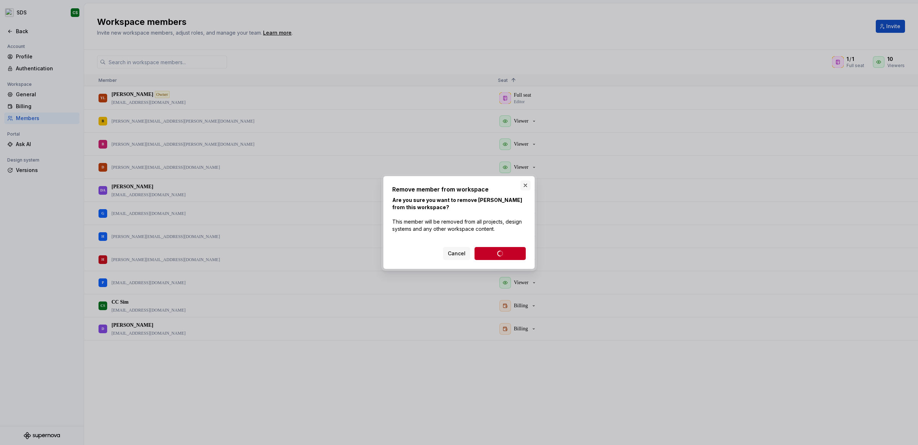
click at [525, 185] on button "button" at bounding box center [525, 185] width 10 height 10
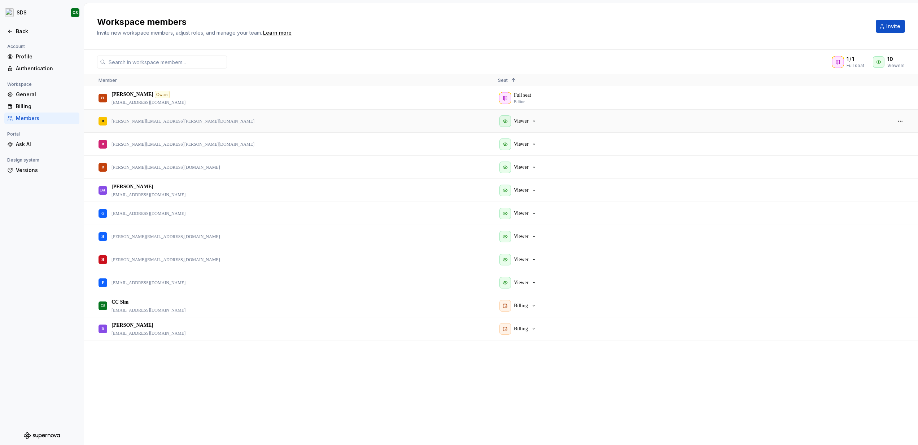
click at [563, 124] on div "Viewer" at bounding box center [692, 121] width 388 height 22
click at [898, 119] on button "button" at bounding box center [900, 121] width 10 height 10
click at [863, 143] on span "Remove from workspace" at bounding box center [873, 144] width 60 height 13
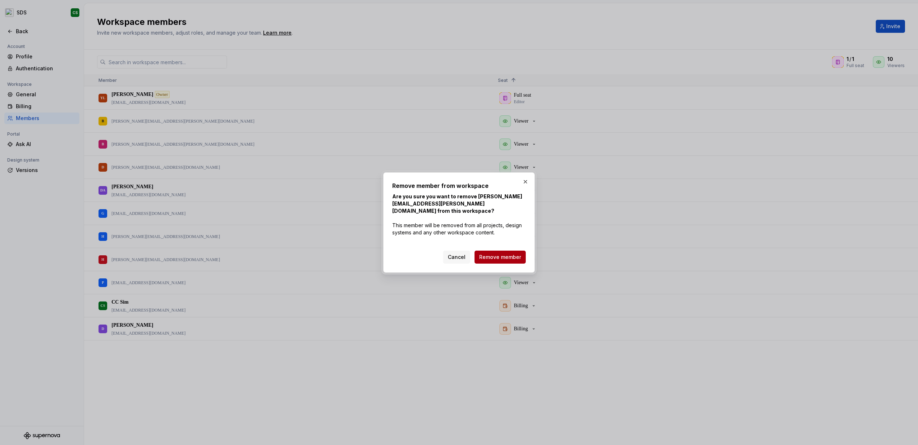
click at [495, 255] on span "Remove member" at bounding box center [500, 257] width 42 height 7
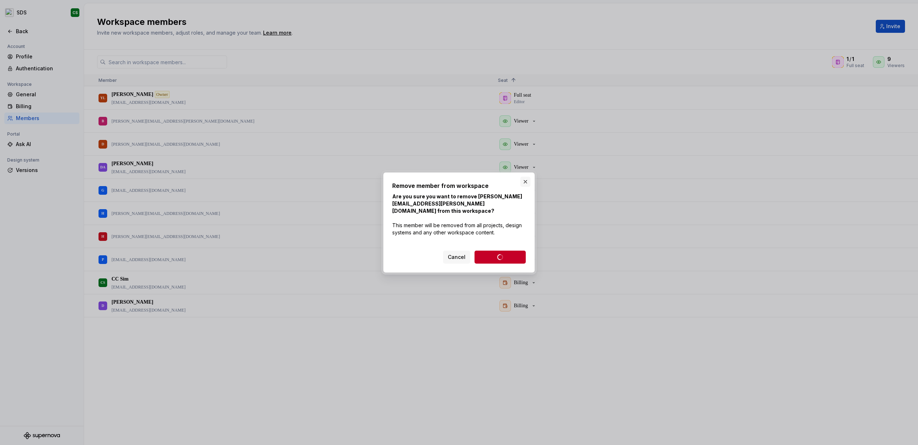
click at [525, 181] on button "button" at bounding box center [525, 182] width 10 height 10
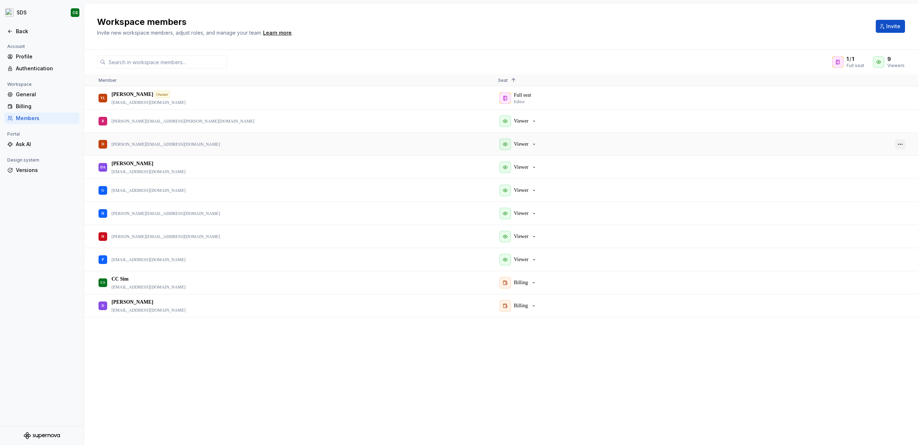
click at [900, 143] on button "button" at bounding box center [900, 144] width 10 height 10
click at [857, 168] on span "Remove from workspace" at bounding box center [873, 168] width 60 height 13
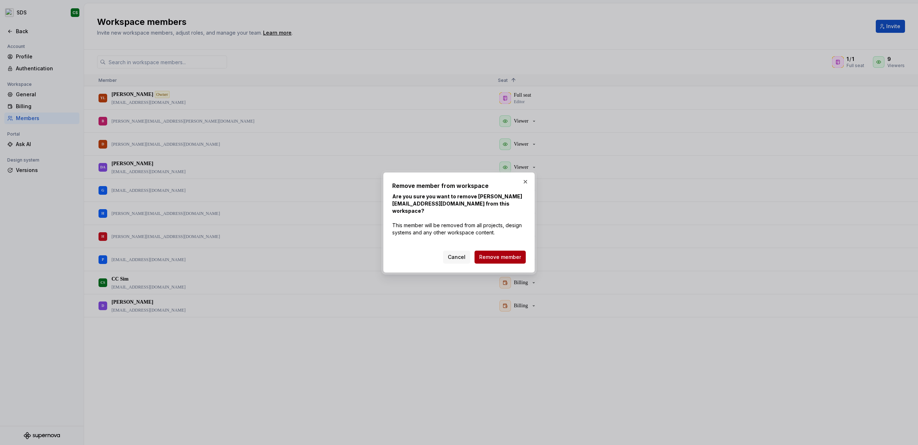
click at [501, 254] on span "Remove member" at bounding box center [500, 257] width 42 height 7
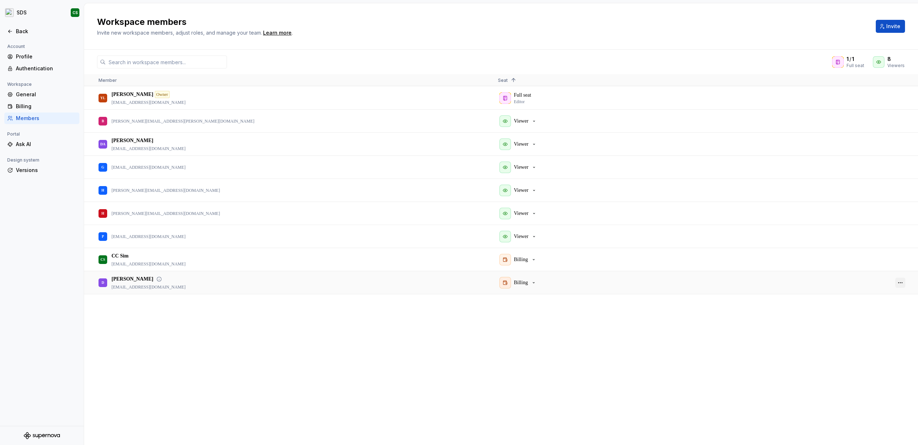
click at [902, 282] on button "button" at bounding box center [900, 283] width 10 height 10
click at [869, 307] on span "Remove from workspace" at bounding box center [873, 306] width 60 height 13
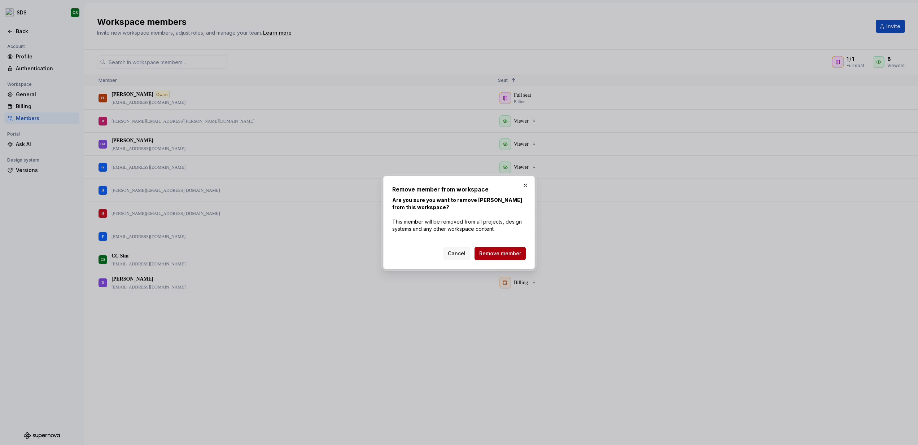
click at [503, 253] on span "Remove member" at bounding box center [500, 253] width 42 height 7
click at [526, 186] on button "button" at bounding box center [525, 185] width 10 height 10
